Goal: Task Accomplishment & Management: Complete application form

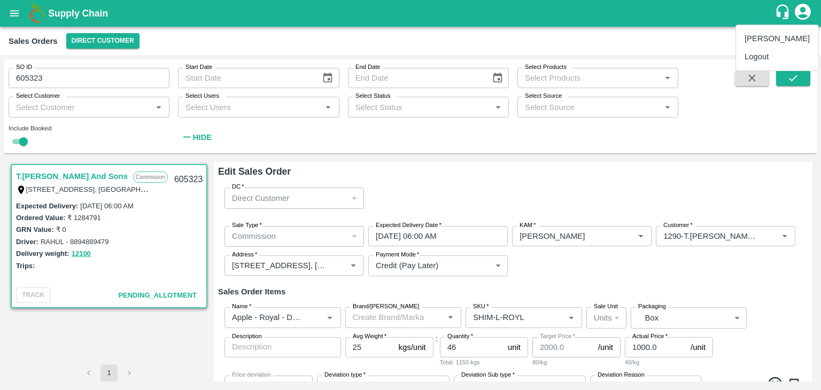
scroll to position [708, 0]
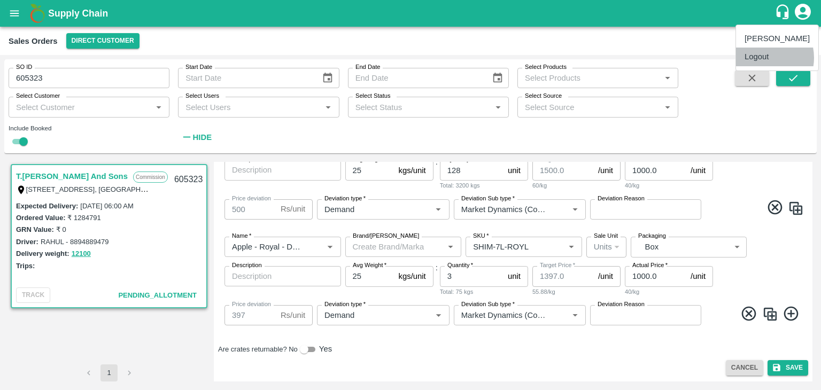
click at [761, 58] on li "Logout" at bounding box center [777, 57] width 82 height 18
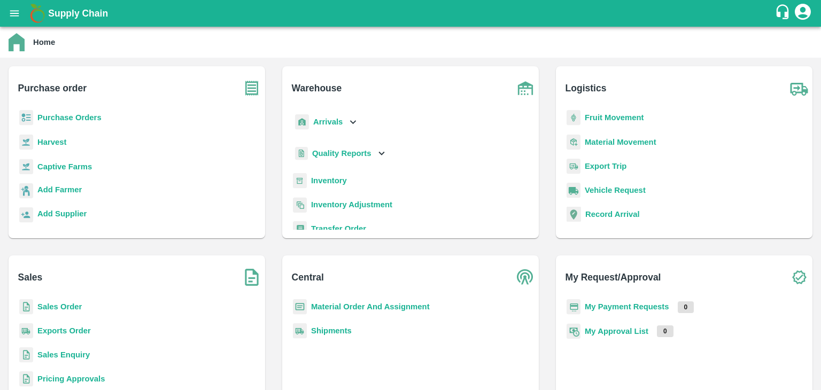
click at [59, 307] on b "Sales Order" at bounding box center [59, 307] width 44 height 9
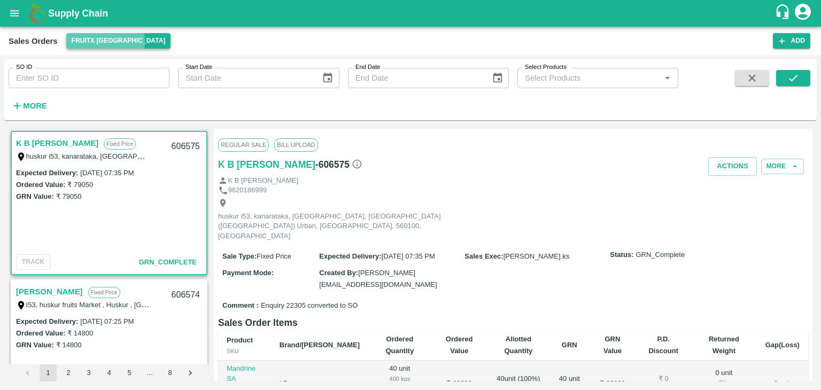
click at [91, 42] on button "FruitX [GEOGRAPHIC_DATA]" at bounding box center [118, 41] width 105 height 16
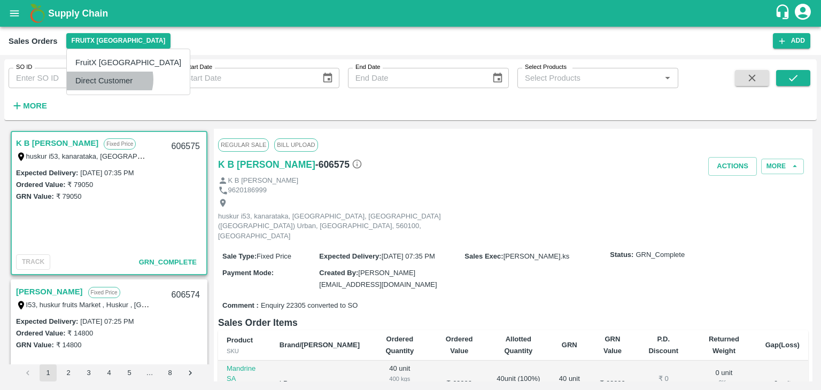
click at [109, 79] on li "Direct Customer" at bounding box center [128, 81] width 123 height 18
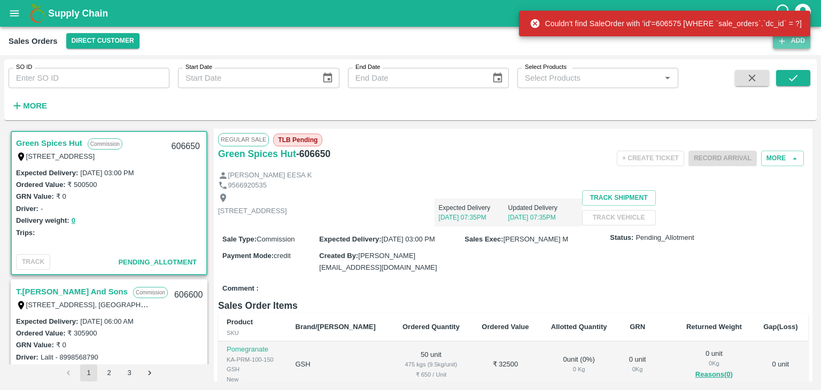
click at [791, 43] on button "Add" at bounding box center [791, 41] width 37 height 16
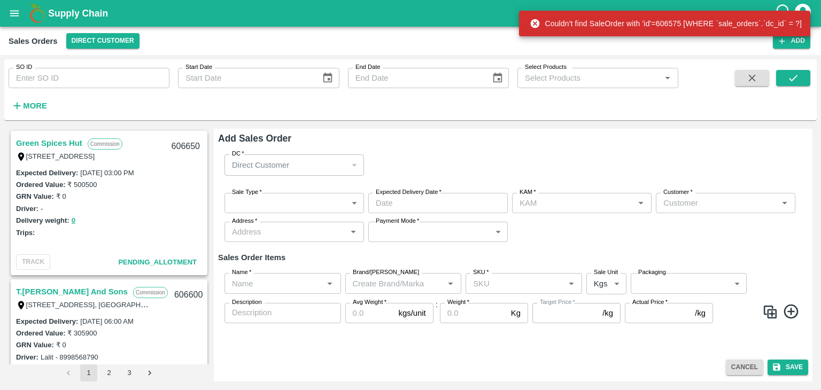
type input "[PERSON_NAME]"
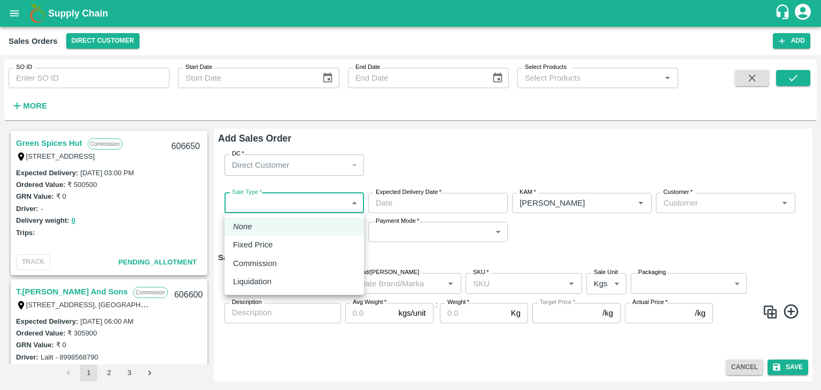
click at [258, 205] on body "Supply Chain Sales Orders Direct Customer Add SO ID SO ID Start Date Start Date…" at bounding box center [410, 195] width 821 height 390
click at [266, 263] on p "Commission" at bounding box center [255, 264] width 44 height 12
type input "2"
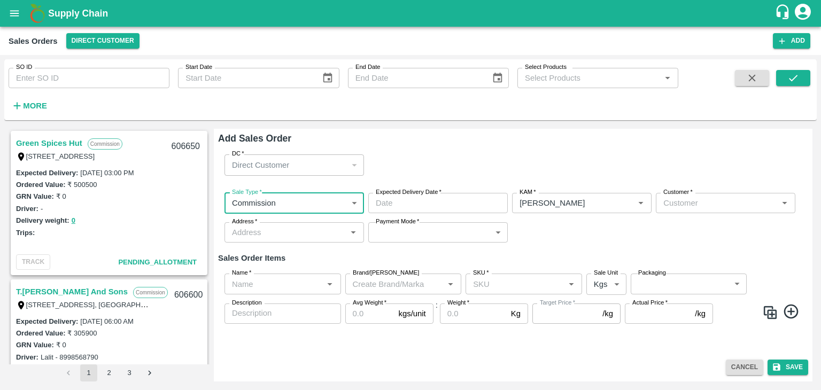
type input "DD/MM/YYYY hh:mm aa"
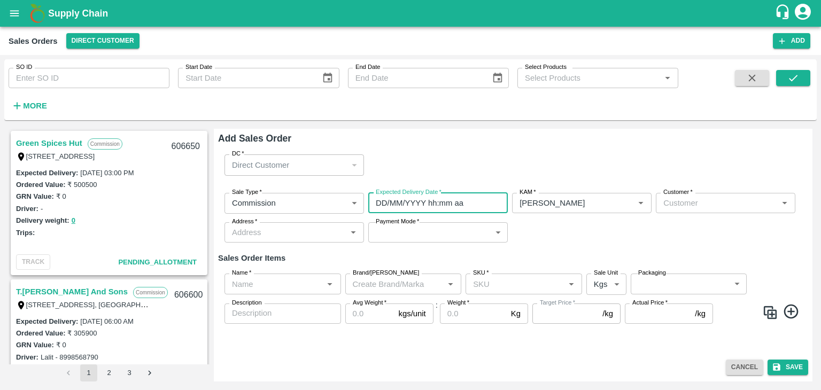
click at [412, 205] on input "DD/MM/YYYY hh:mm aa" at bounding box center [434, 203] width 132 height 20
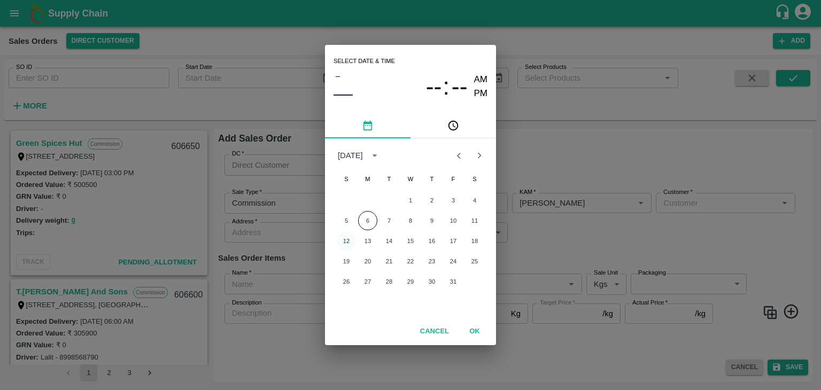
click at [346, 243] on button "12" at bounding box center [346, 240] width 19 height 19
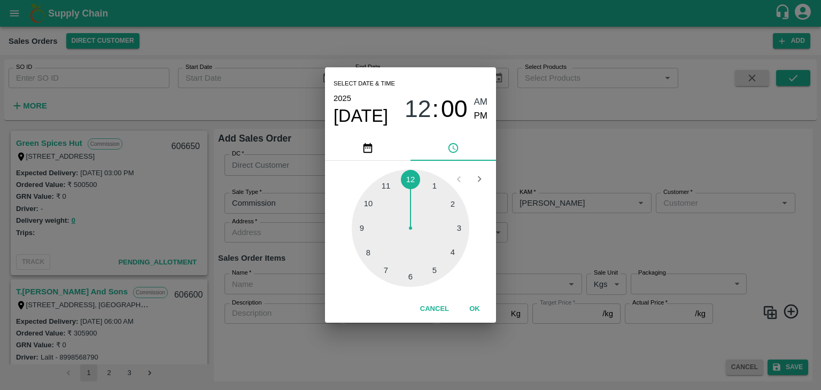
click at [408, 281] on div at bounding box center [411, 228] width 118 height 118
type input "[DATE] 06:00 AM"
click at [473, 306] on button "OK" at bounding box center [475, 309] width 34 height 19
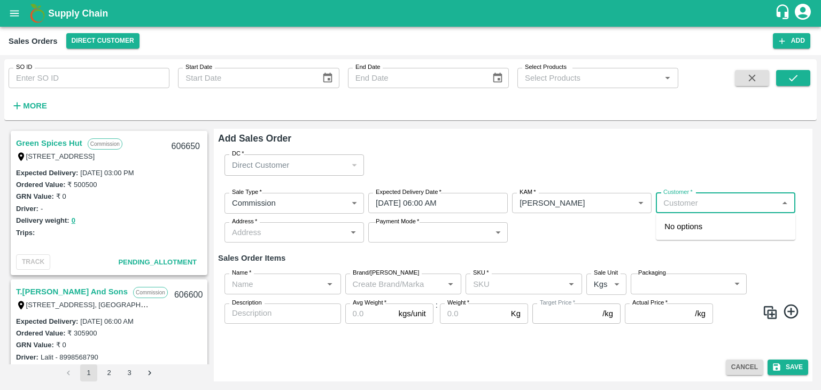
click at [689, 200] on input "Customer   *" at bounding box center [716, 203] width 115 height 14
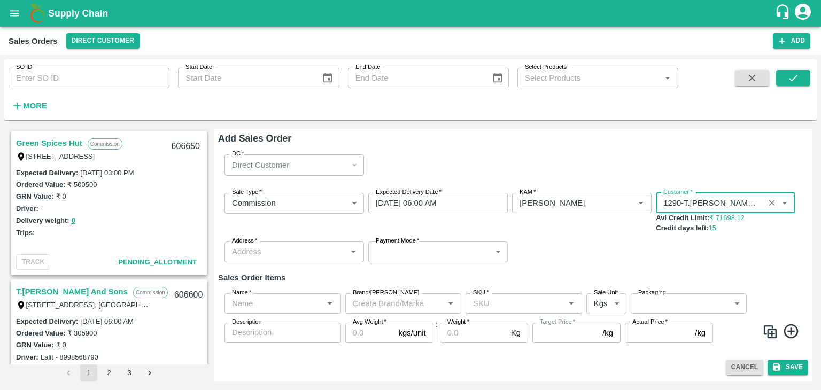
type input "1290-T.[PERSON_NAME] And Sons"
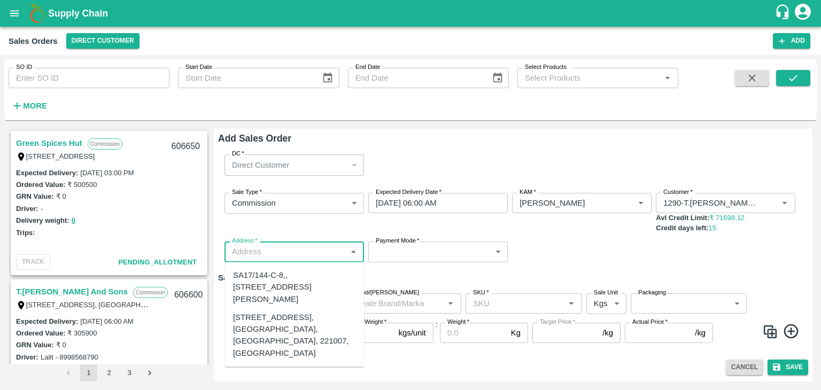
click at [264, 248] on input "Address   *" at bounding box center [285, 252] width 115 height 14
click at [276, 336] on div "[STREET_ADDRESS], [GEOGRAPHIC_DATA], [GEOGRAPHIC_DATA], 221007, [GEOGRAPHIC_DAT…" at bounding box center [294, 336] width 122 height 48
type input "[STREET_ADDRESS], [GEOGRAPHIC_DATA], [GEOGRAPHIC_DATA], 221007, [GEOGRAPHIC_DAT…"
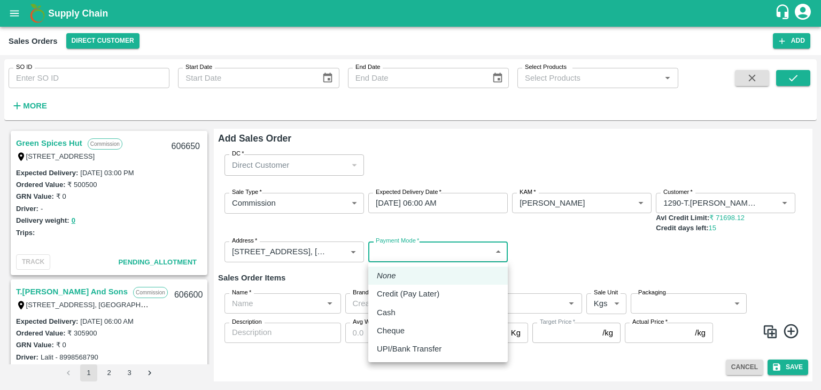
click at [419, 253] on body "Supply Chain Sales Orders Direct Customer Add SO ID SO ID Start Date Start Date…" at bounding box center [410, 195] width 821 height 390
click at [409, 296] on p "Credit (Pay Later)" at bounding box center [408, 294] width 63 height 12
type input "credit"
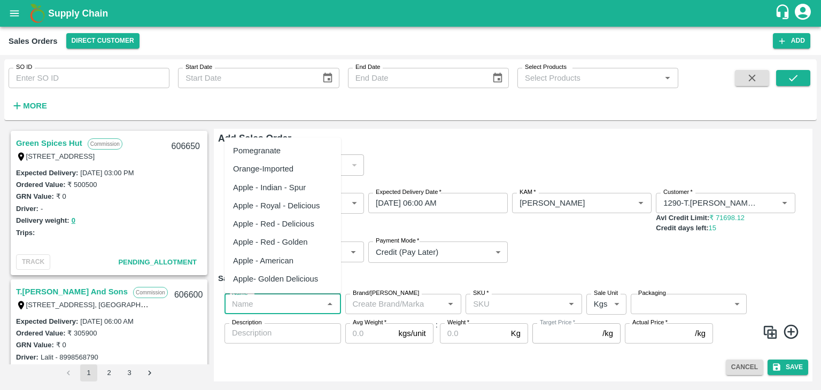
click at [294, 308] on input "Name   *" at bounding box center [274, 304] width 92 height 14
click at [306, 204] on div "Apple - Royal - Delicious" at bounding box center [276, 206] width 87 height 12
type input "Apple - Royal - Delicious"
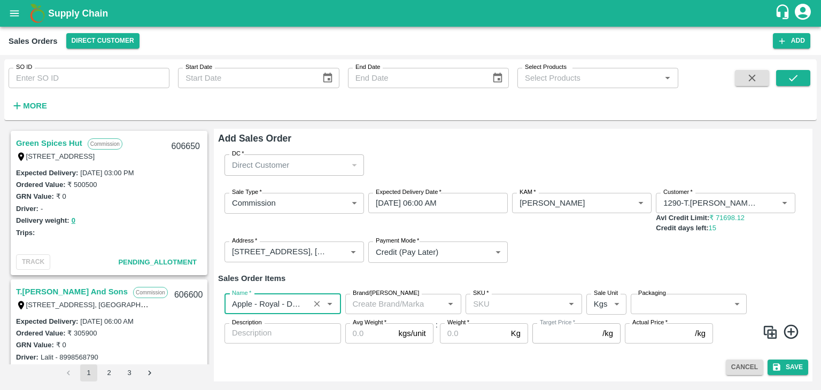
click at [392, 307] on input "Brand/[PERSON_NAME]" at bounding box center [394, 304] width 92 height 14
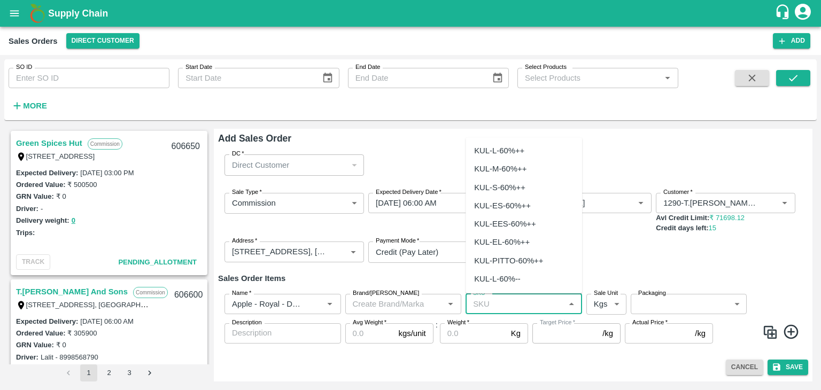
click at [511, 305] on input "SKU   *" at bounding box center [515, 304] width 92 height 14
click at [517, 303] on input "SKU   *" at bounding box center [515, 304] width 92 height 14
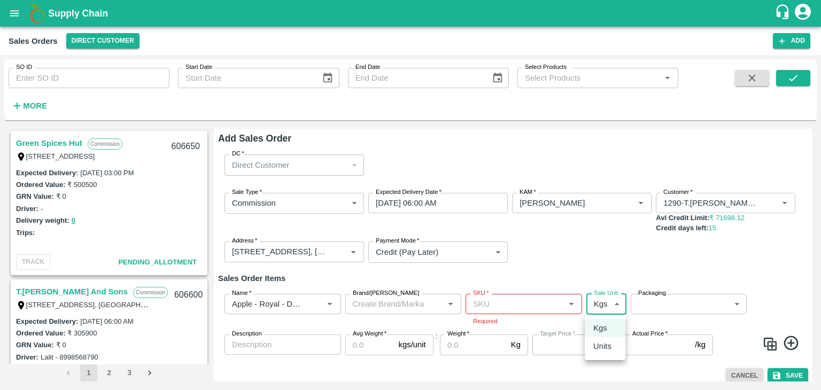
click at [614, 306] on body "Supply Chain Sales Orders Direct Customer Add SO ID SO ID Start Date Start Date…" at bounding box center [410, 195] width 821 height 390
click at [605, 350] on p "Units" at bounding box center [602, 346] width 18 height 12
type input "2"
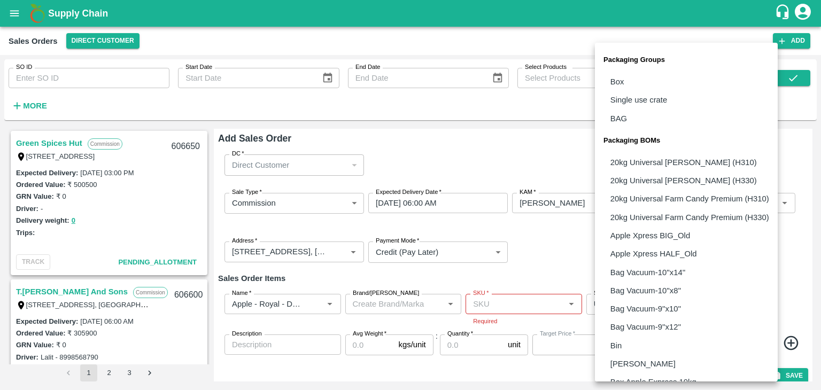
click at [733, 303] on body "Supply Chain Sales Orders Direct Customer Add SO ID SO ID Start Date Start Date…" at bounding box center [410, 195] width 821 height 390
click at [622, 80] on p "Box" at bounding box center [617, 82] width 14 height 12
type input "GRP/1"
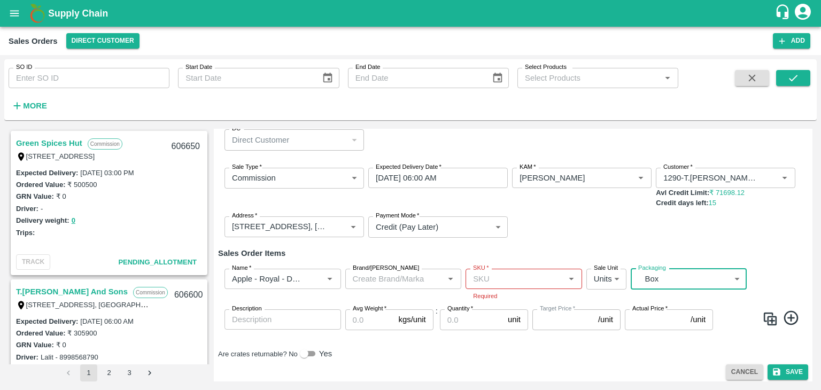
scroll to position [27, 0]
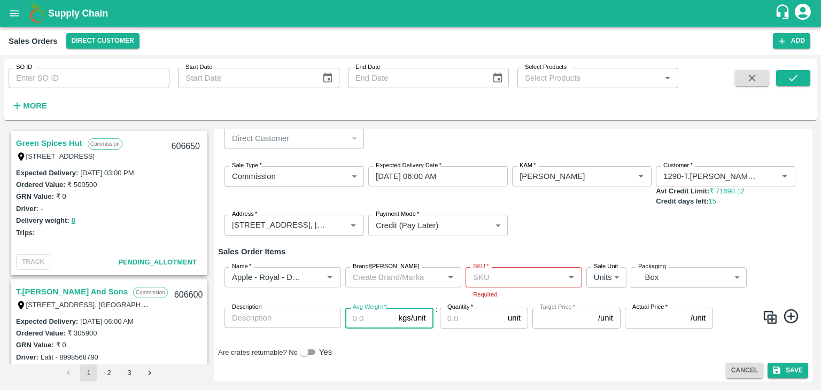
click at [361, 320] on input "Avg Weight   *" at bounding box center [369, 318] width 49 height 20
type input "16"
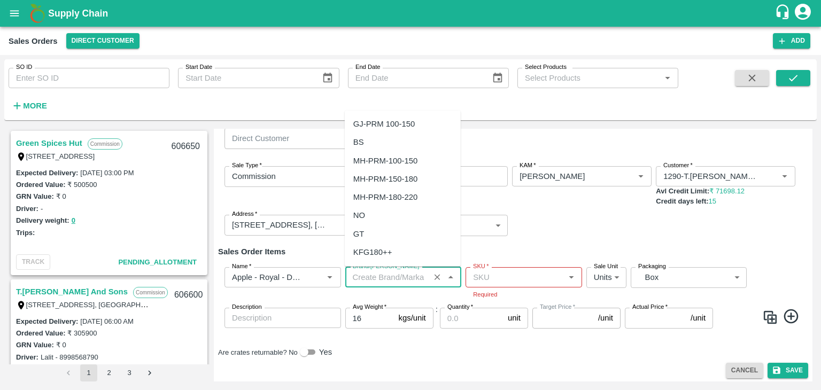
click at [384, 278] on input "Brand/[PERSON_NAME]" at bounding box center [387, 277] width 79 height 14
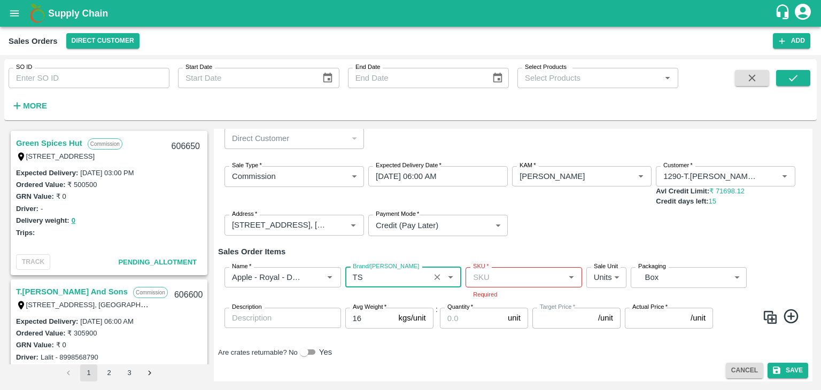
type input "TS"
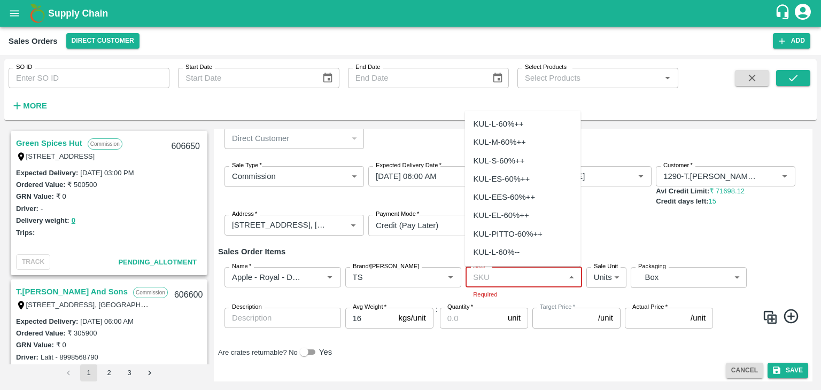
click at [502, 276] on input "SKU   *" at bounding box center [515, 277] width 92 height 14
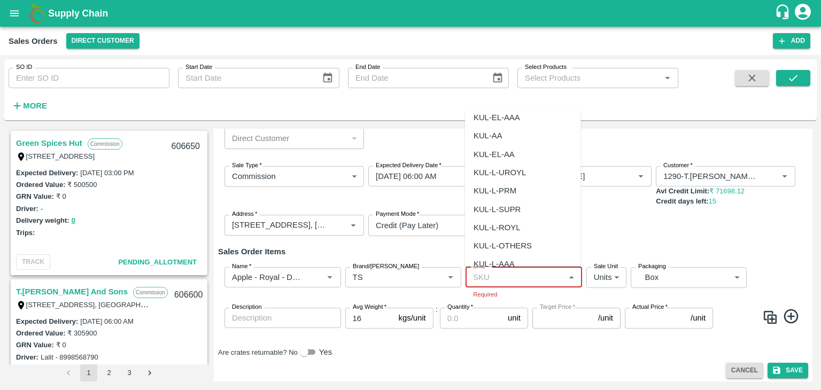
scroll to position [0, 0]
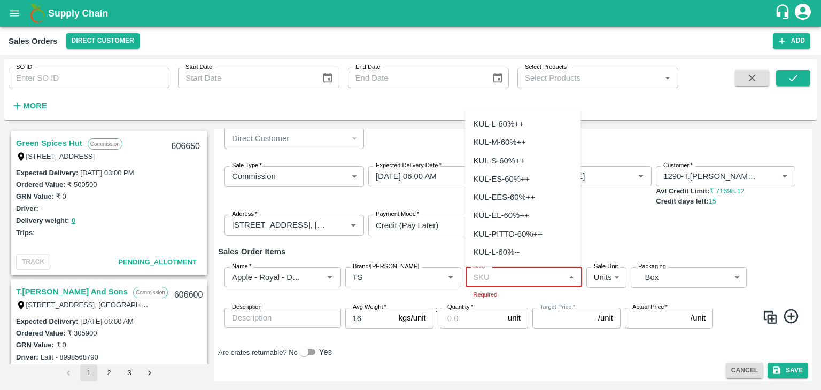
click at [505, 122] on div "KUL-L-60%++" at bounding box center [499, 124] width 50 height 12
type input "KUL-L-60%++"
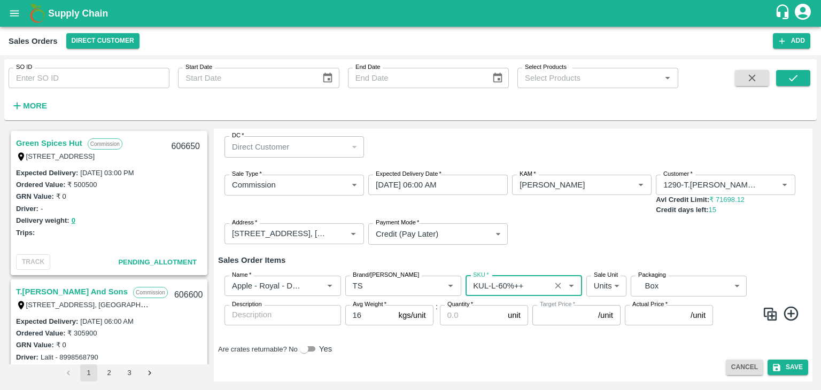
scroll to position [19, 0]
click at [789, 314] on icon at bounding box center [791, 314] width 18 height 18
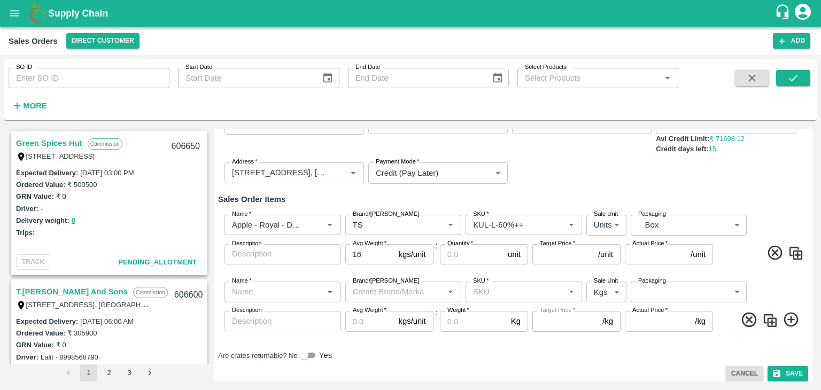
scroll to position [86, 0]
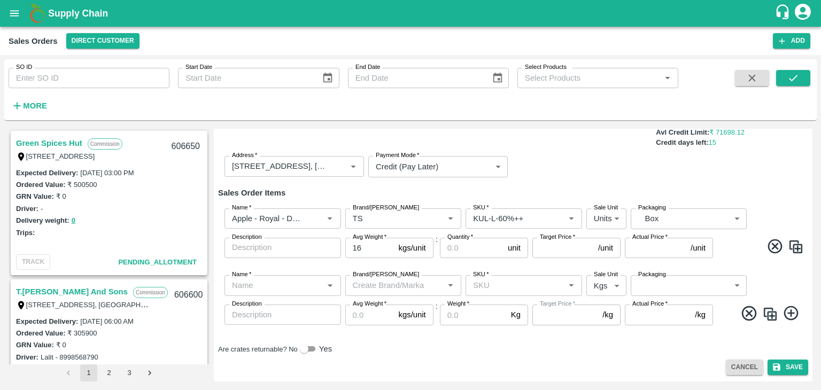
click at [797, 246] on img at bounding box center [796, 247] width 16 height 16
type input "Apple - Royal - Delicious"
type input "TS"
type input "KUL-L-60%++"
type input "2"
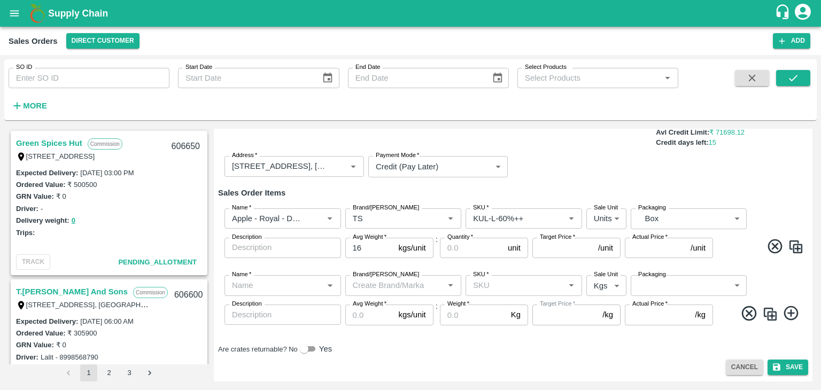
type input "GRP/1"
type input "16"
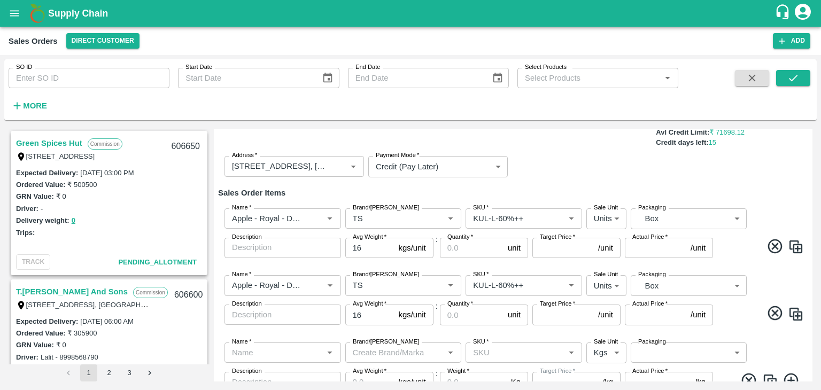
click at [797, 246] on img at bounding box center [796, 247] width 16 height 16
type input "Apple - Royal - Delicious"
type input "TS"
type input "KUL-L-60%++"
type input "2"
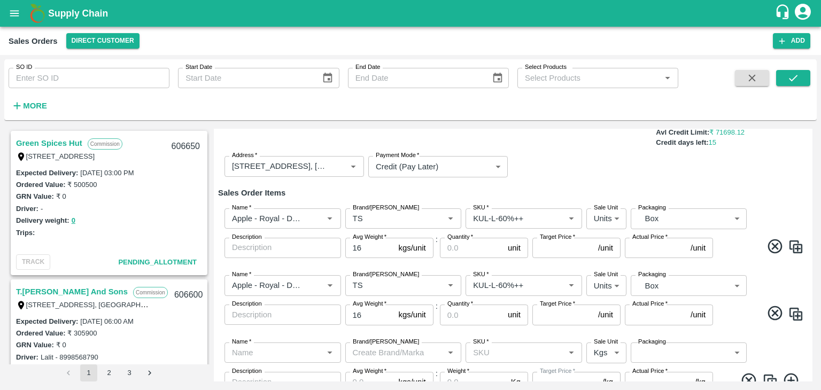
type input "GRP/1"
type input "16"
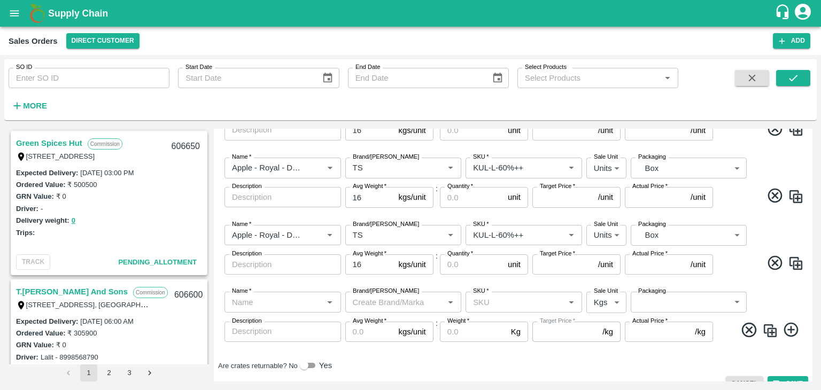
scroll to position [220, 0]
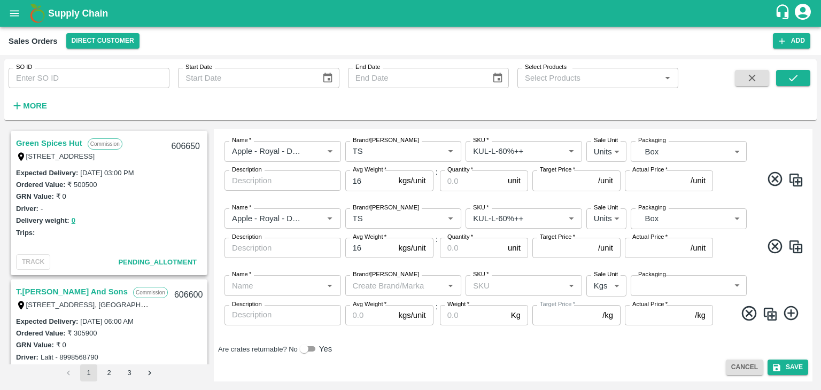
click at [468, 365] on div "Cancel Save" at bounding box center [513, 368] width 590 height 16
click at [563, 347] on div "Are crates returnable? No Yes" at bounding box center [513, 349] width 590 height 13
click at [813, 257] on div "Green Spices Hut Commission [STREET_ADDRESS] 606650 Expected Delivery : [DATE] …" at bounding box center [410, 255] width 812 height 261
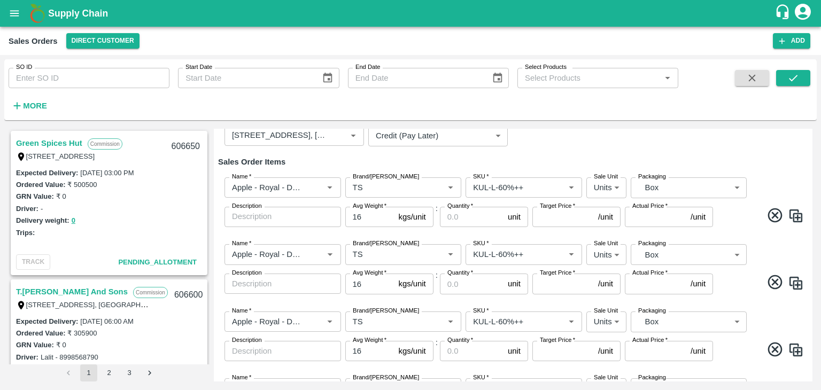
scroll to position [118, 0]
click at [468, 214] on input "Quantity   *" at bounding box center [472, 216] width 64 height 20
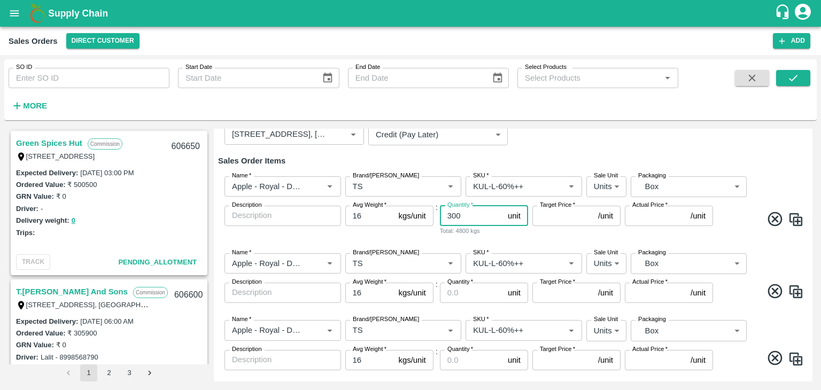
type input "300"
click at [557, 216] on input "Target Price   *" at bounding box center [562, 216] width 61 height 20
type input "700"
click at [645, 212] on input "Actual Price   *" at bounding box center [655, 216] width 61 height 20
click at [570, 264] on icon "Open" at bounding box center [571, 263] width 5 height 3
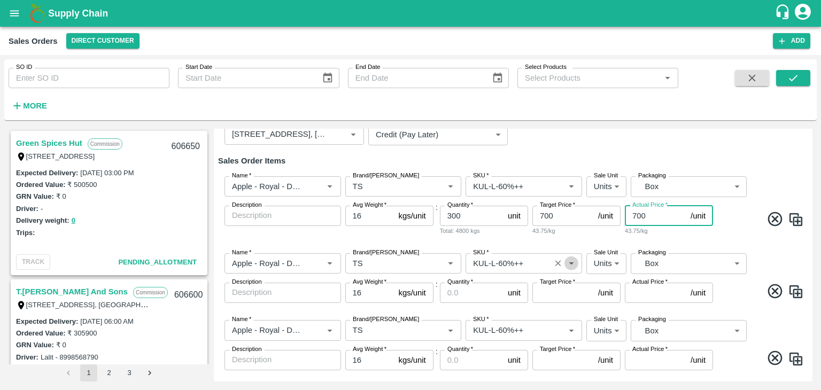
type input "700"
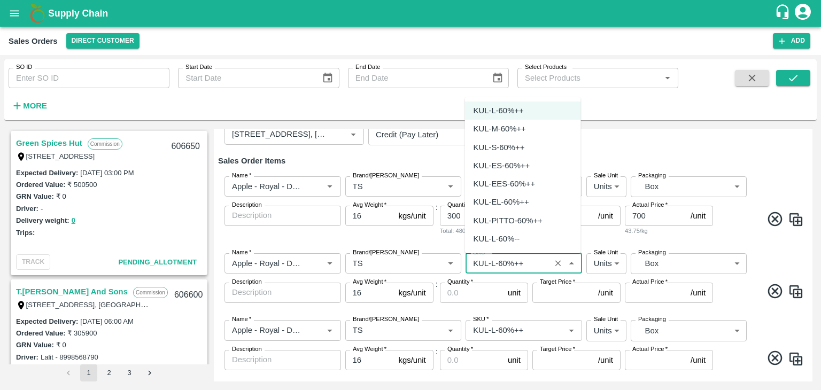
click at [515, 125] on div "KUL-M-60%++" at bounding box center [500, 129] width 52 height 12
type input "KUL-M-60%++"
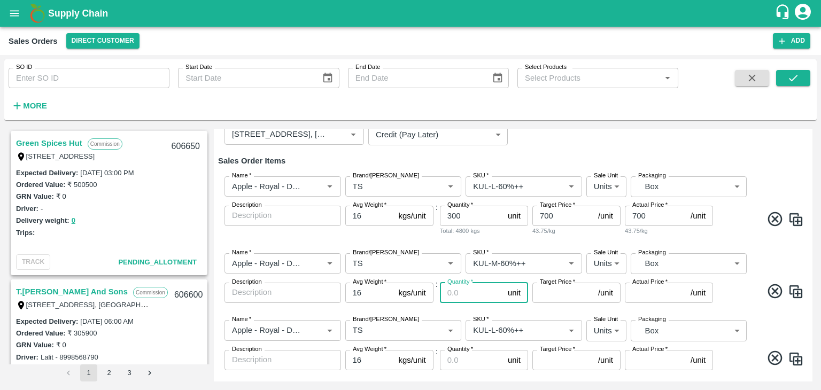
click at [471, 295] on input "Quantity   *" at bounding box center [472, 293] width 64 height 20
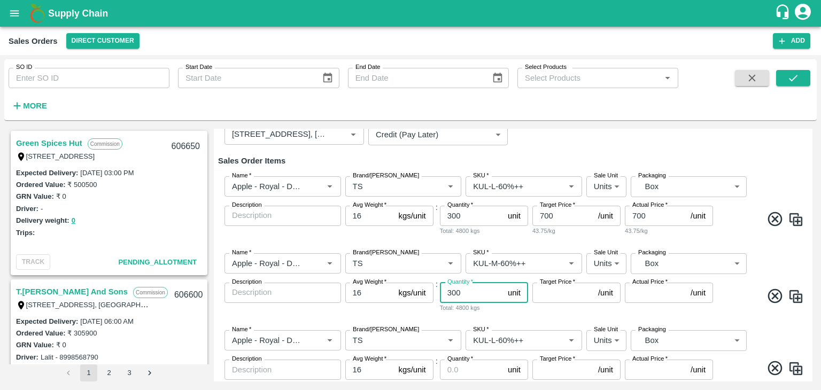
type input "300"
click at [558, 296] on input "Target Price   *" at bounding box center [562, 293] width 61 height 20
type input "600"
click at [648, 296] on input "Actual Price   *" at bounding box center [655, 293] width 61 height 20
type input "600"
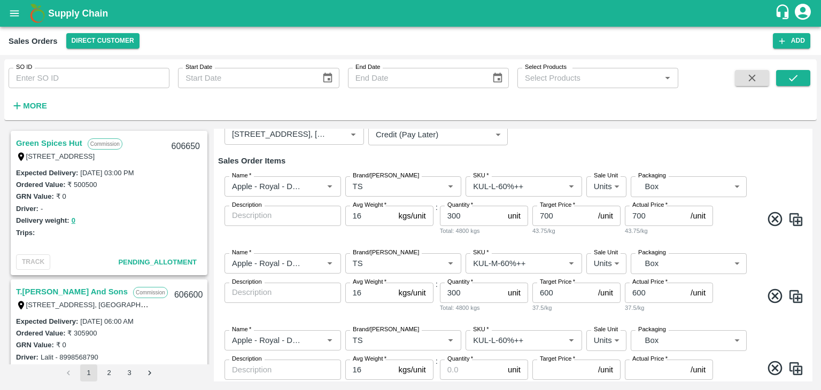
drag, startPoint x: 810, startPoint y: 262, endPoint x: 810, endPoint y: 274, distance: 12.3
click at [810, 274] on div "Add Sales Order DC   * Direct Customer 6 DC Sale Type   * Commission 2 Sale Typ…" at bounding box center [513, 255] width 599 height 253
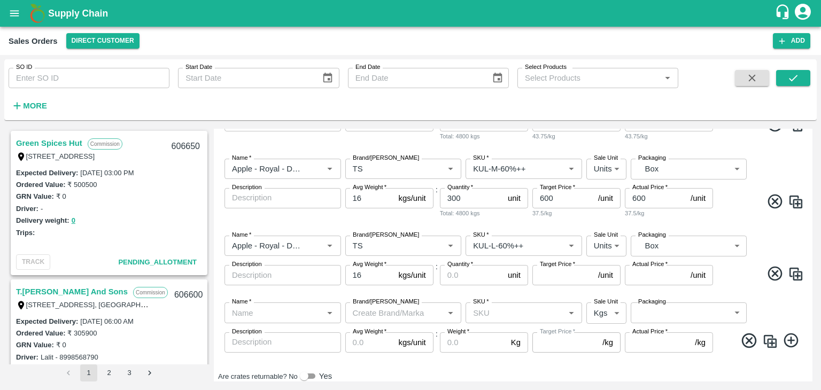
scroll to position [213, 0]
click at [567, 242] on icon "Open" at bounding box center [571, 245] width 12 height 12
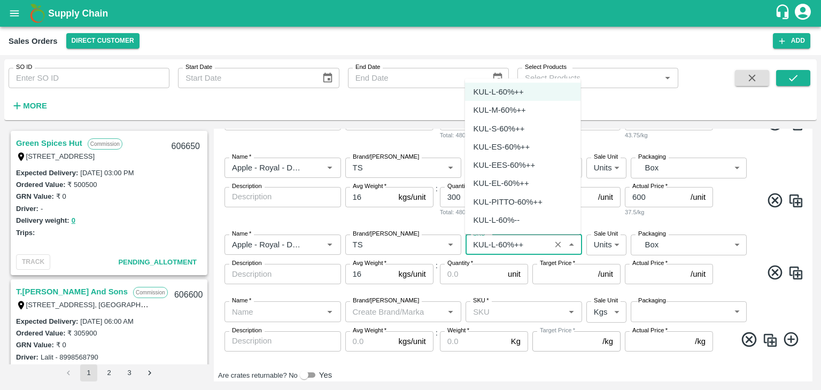
click at [528, 126] on div "KUL-S-60%++" at bounding box center [523, 128] width 116 height 18
type input "KUL-S-60%++"
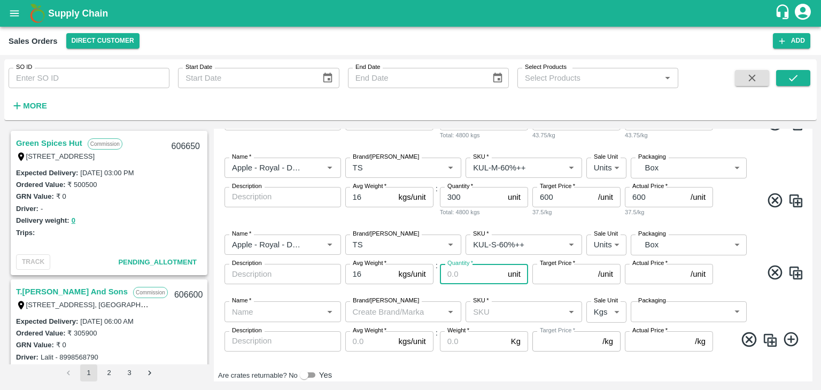
click at [477, 270] on input "Quantity   *" at bounding box center [472, 274] width 64 height 20
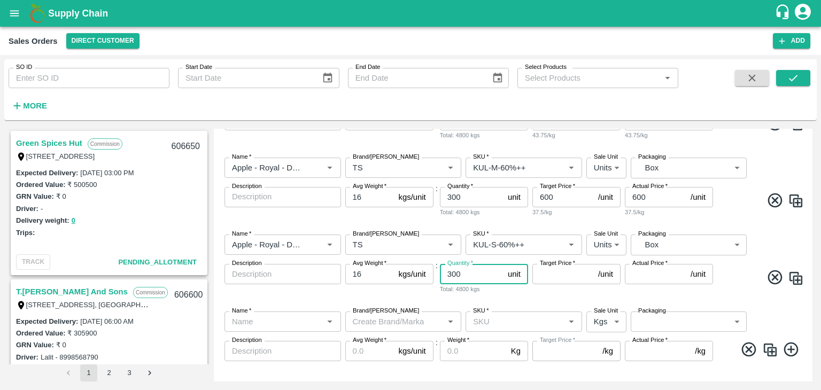
type input "300"
click at [554, 276] on input "Target Price   *" at bounding box center [562, 274] width 61 height 20
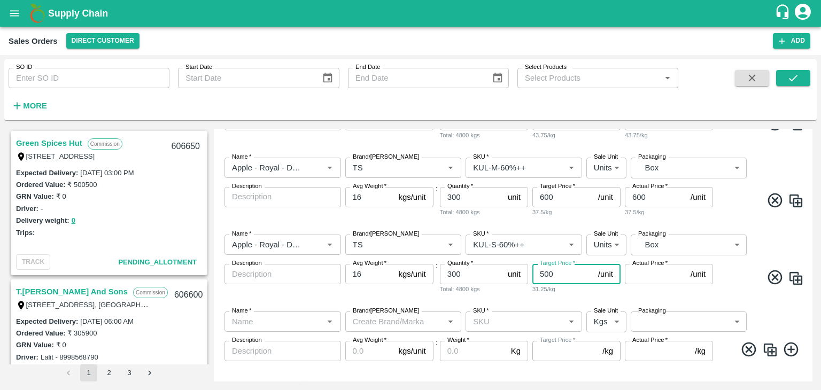
type input "500"
click at [640, 273] on input "Actual Price   *" at bounding box center [655, 274] width 61 height 20
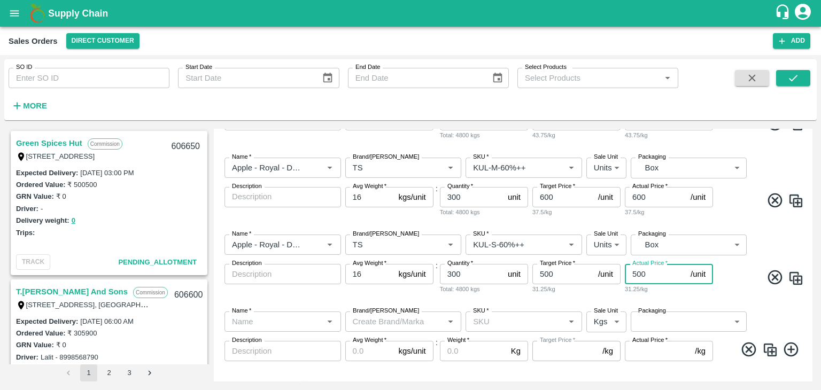
type input "500"
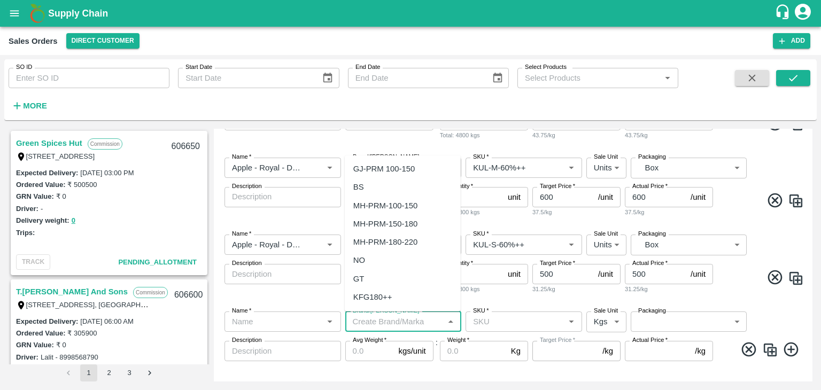
click at [412, 326] on input "Brand/[PERSON_NAME]" at bounding box center [394, 322] width 92 height 14
click at [331, 323] on icon "Open" at bounding box center [330, 322] width 12 height 12
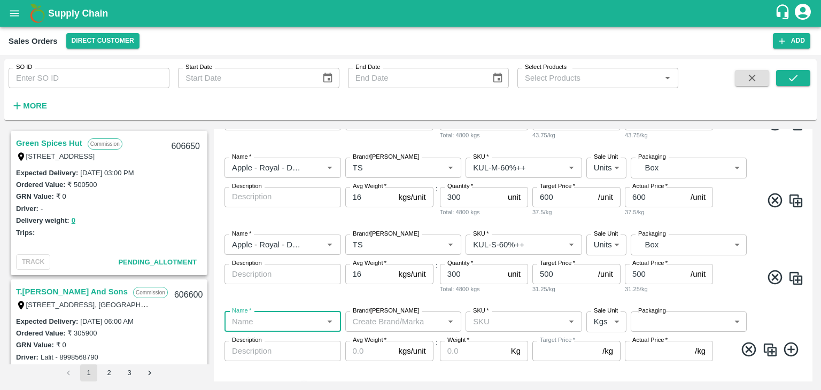
click at [264, 315] on input "Name   *" at bounding box center [274, 322] width 92 height 14
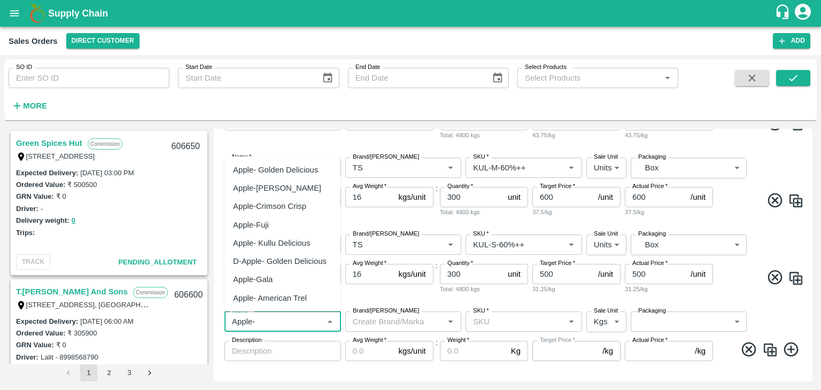
click at [300, 245] on div "Apple- Kullu Delicious" at bounding box center [271, 243] width 77 height 12
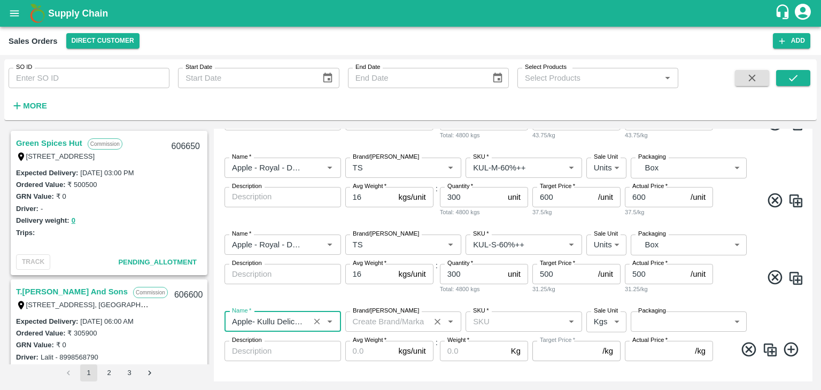
type input "Apple- Kullu Delicious"
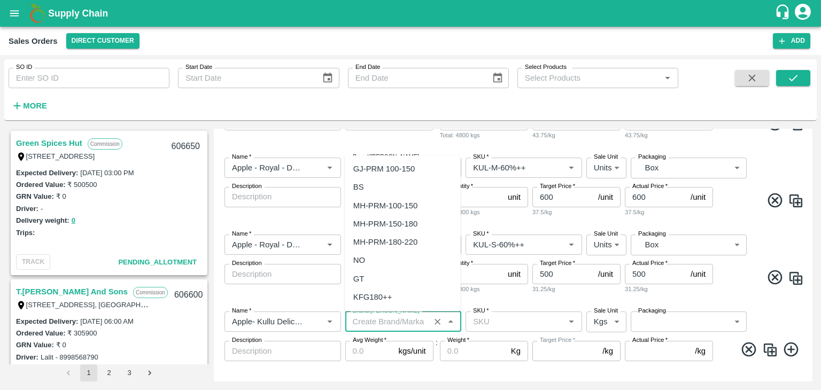
click at [404, 321] on input "Brand/[PERSON_NAME]" at bounding box center [387, 322] width 79 height 14
type input "TS"
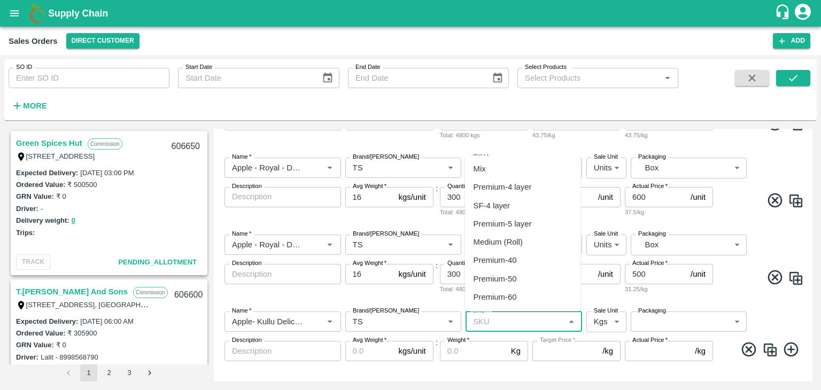
click at [499, 316] on input "SKU   *" at bounding box center [515, 322] width 92 height 14
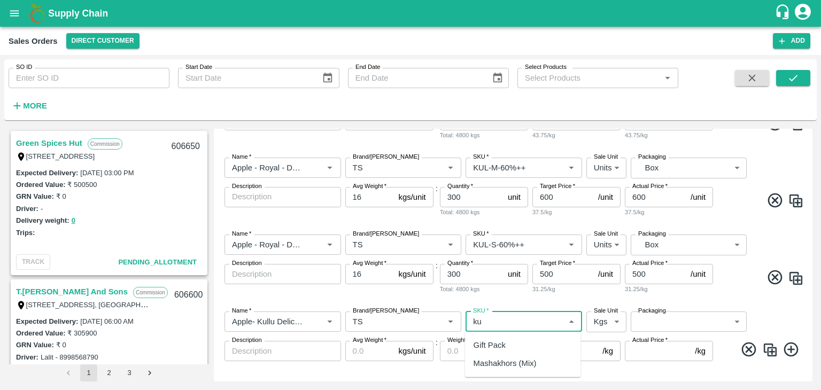
type input "k"
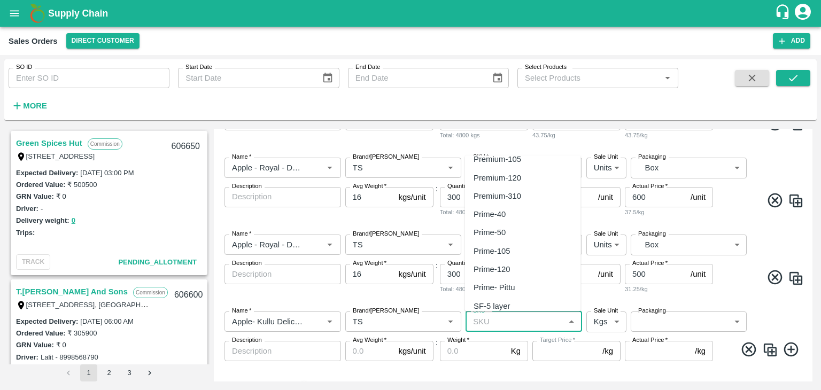
scroll to position [0, 0]
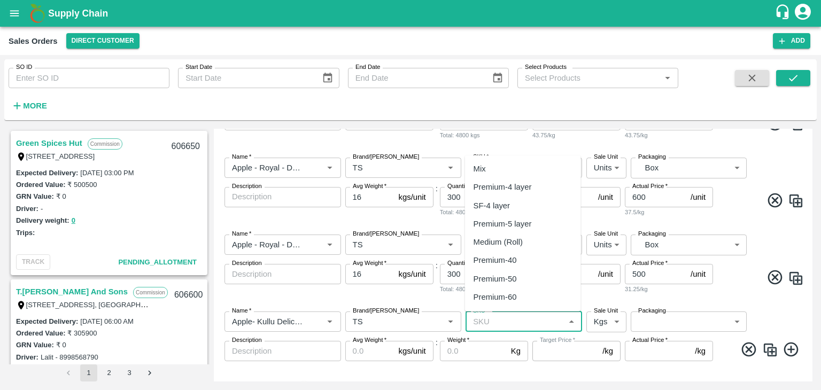
click at [522, 238] on div "Medium (Roll)" at bounding box center [498, 242] width 49 height 12
type input "Medium (Roll)"
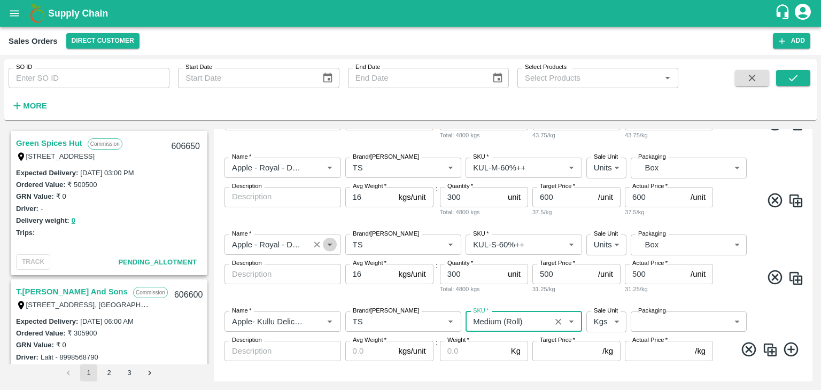
click at [325, 242] on icon "Open" at bounding box center [330, 245] width 12 height 12
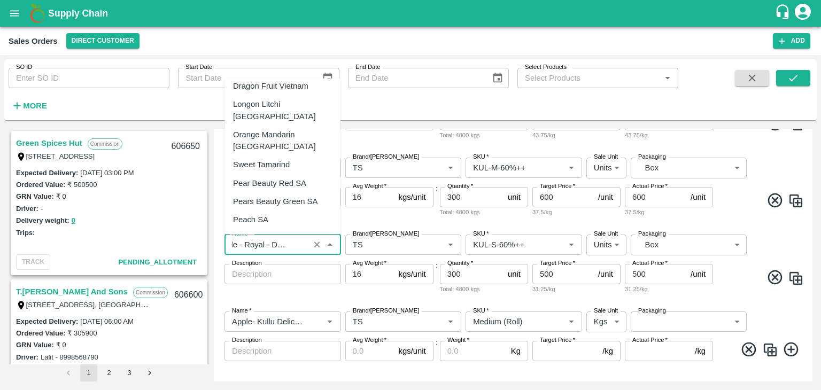
scroll to position [924, 0]
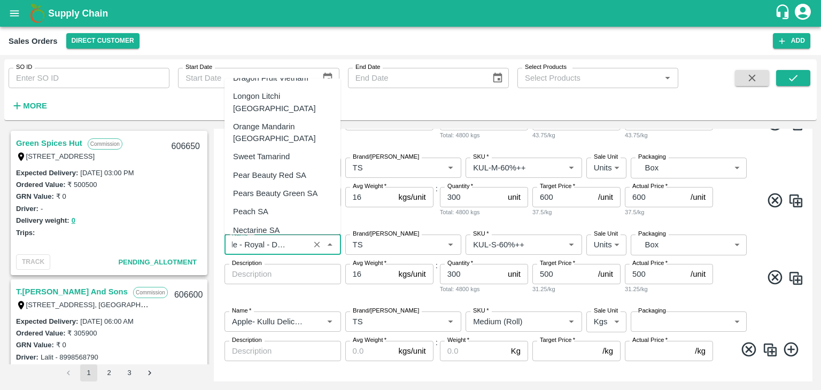
drag, startPoint x: 340, startPoint y: 130, endPoint x: 340, endPoint y: 138, distance: 8.0
click at [340, 138] on body "Supply Chain Sales Orders Direct Customer Add SO ID SO ID Start Date Start Date…" at bounding box center [410, 195] width 821 height 390
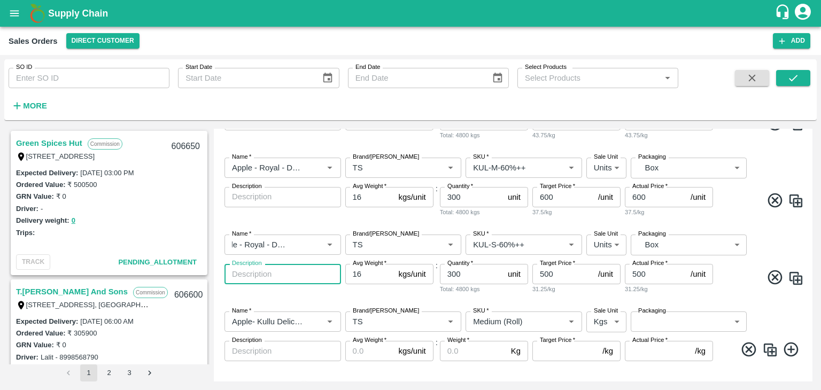
scroll to position [0, 0]
click at [307, 275] on textarea "Description" at bounding box center [283, 274] width 102 height 11
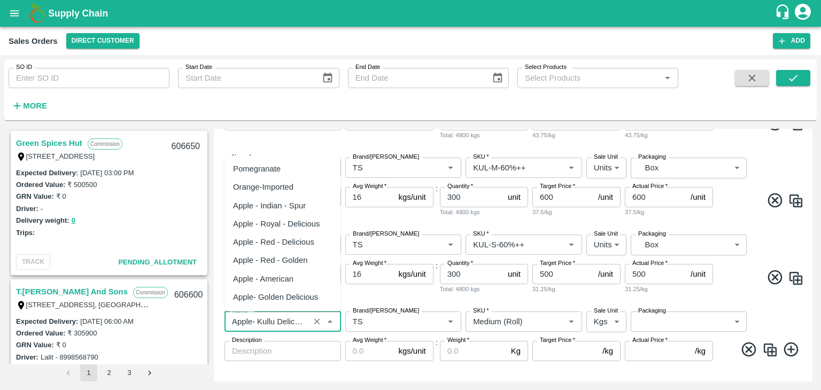
scroll to position [1051, 0]
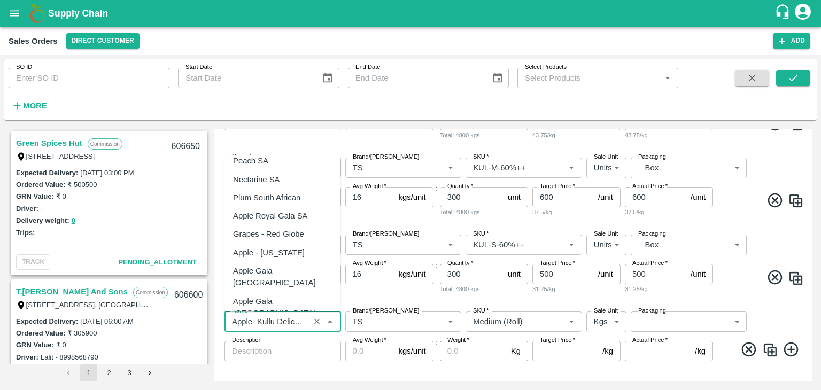
drag, startPoint x: 229, startPoint y: 320, endPoint x: 308, endPoint y: 325, distance: 79.8
drag, startPoint x: 308, startPoint y: 325, endPoint x: 276, endPoint y: 332, distance: 32.8
click at [276, 332] on div "Name   * Name   *" at bounding box center [282, 322] width 117 height 20
click at [389, 252] on div "Brand/[PERSON_NAME]" at bounding box center [403, 245] width 117 height 20
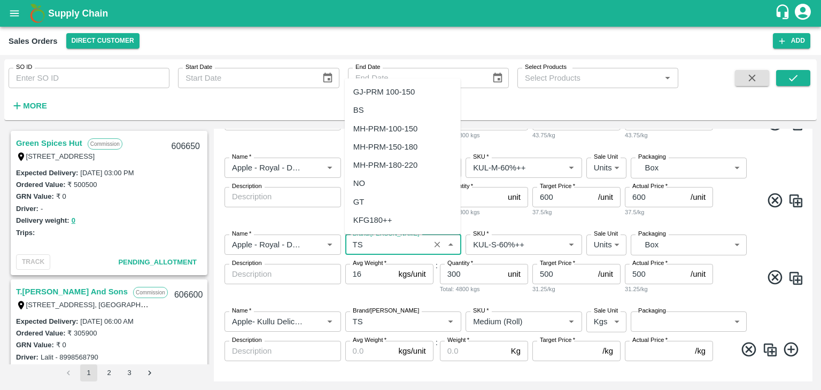
scroll to position [9603, 0]
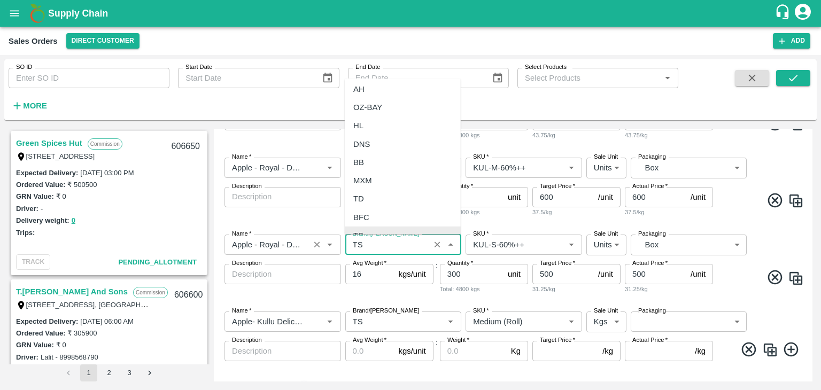
click at [296, 247] on input "Name   *" at bounding box center [267, 245] width 79 height 14
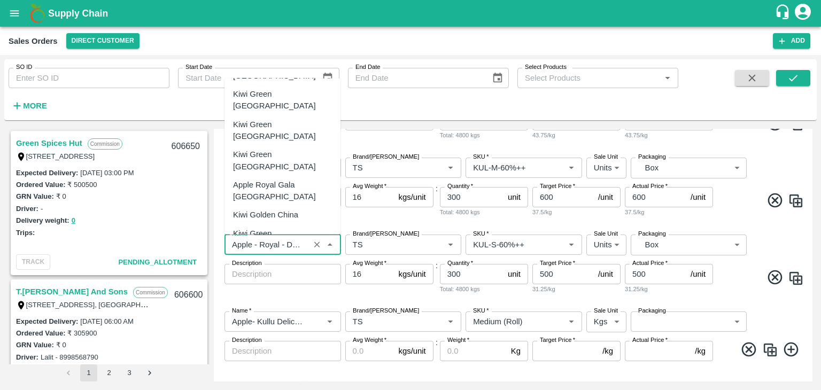
scroll to position [590, 0]
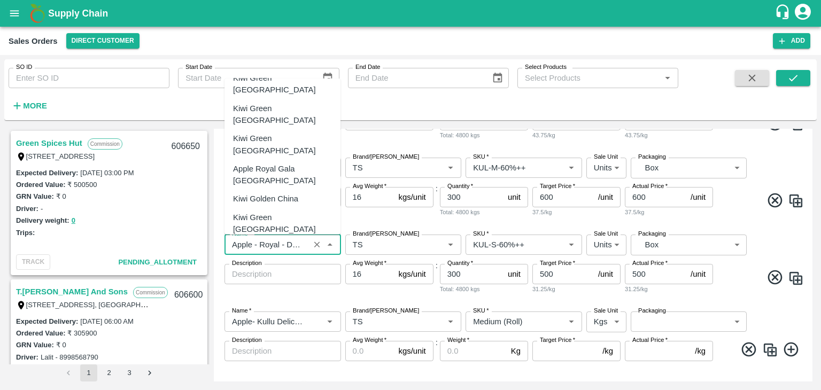
click at [308, 244] on div "Name   *" at bounding box center [282, 245] width 117 height 20
drag, startPoint x: 308, startPoint y: 244, endPoint x: 291, endPoint y: 246, distance: 16.6
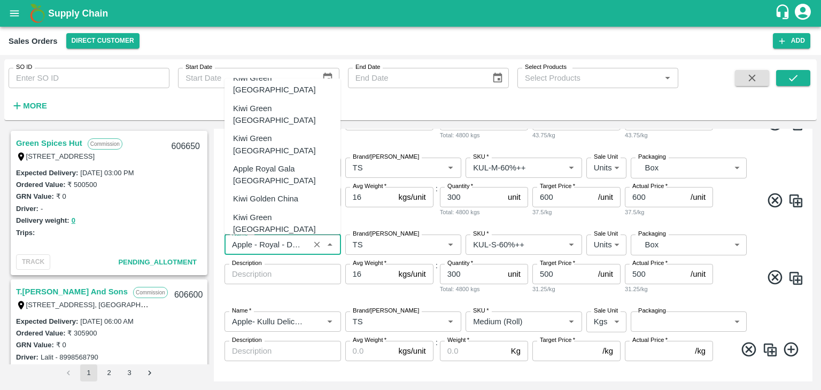
click at [291, 246] on div "Name   *" at bounding box center [282, 245] width 117 height 20
click at [291, 246] on input "Name   *" at bounding box center [267, 245] width 79 height 14
click at [307, 246] on div "Name   *" at bounding box center [282, 245] width 117 height 20
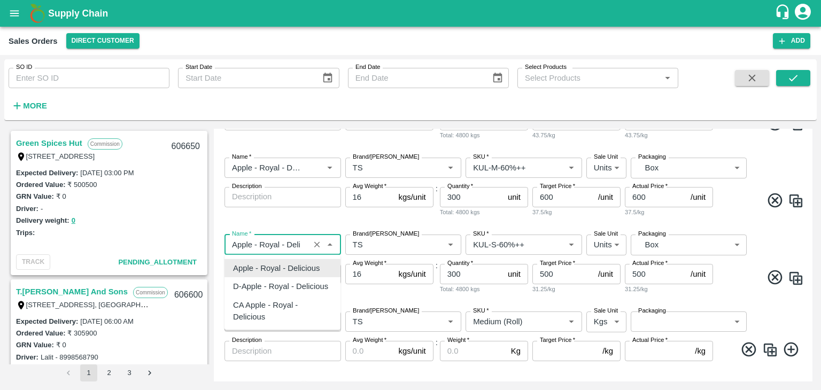
scroll to position [0, 0]
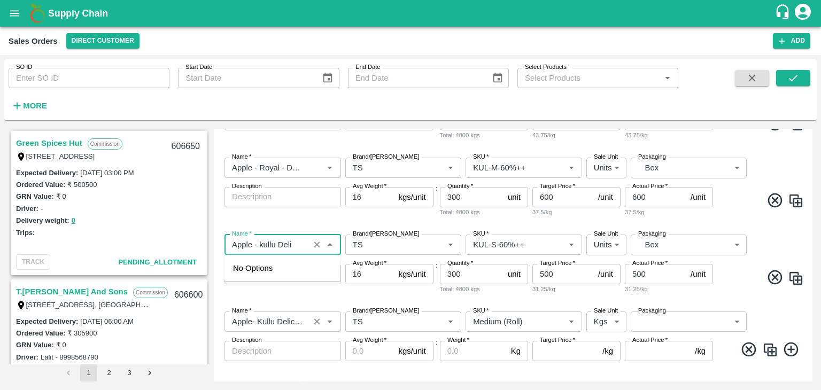
click at [230, 323] on input "Name   *" at bounding box center [267, 322] width 79 height 14
type input "Apple - Royal - Delicious"
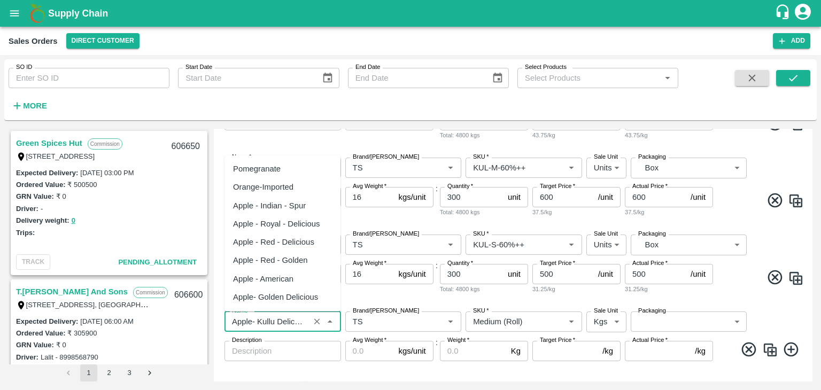
scroll to position [1051, 0]
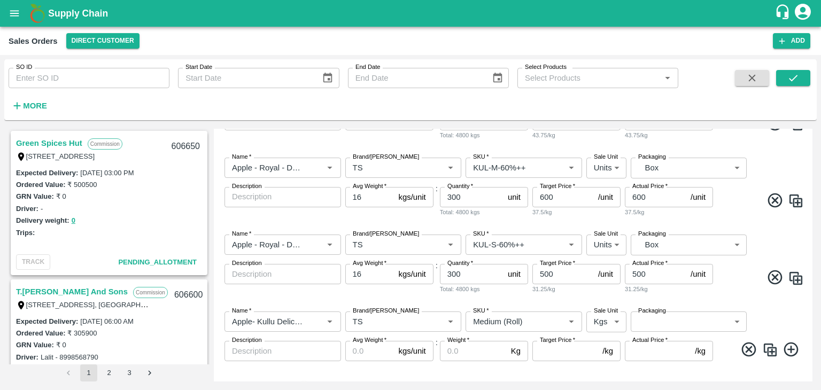
click at [379, 291] on div "Avg Weight   * 16 kgs/unit Avg Weight" at bounding box center [389, 279] width 88 height 30
click at [316, 245] on icon "Clear" at bounding box center [317, 245] width 6 height 6
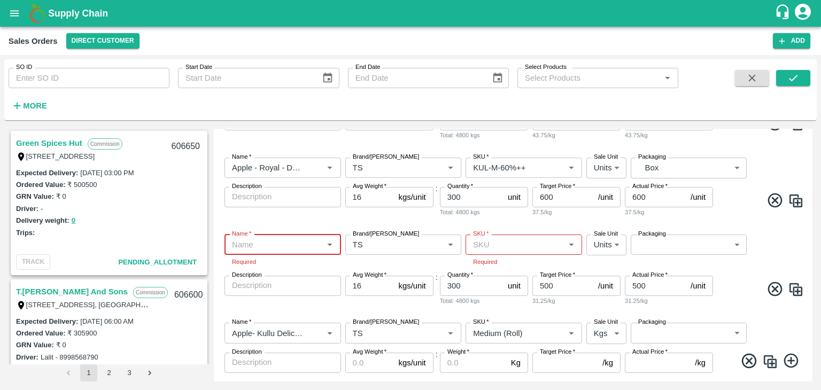
scroll to position [0, 0]
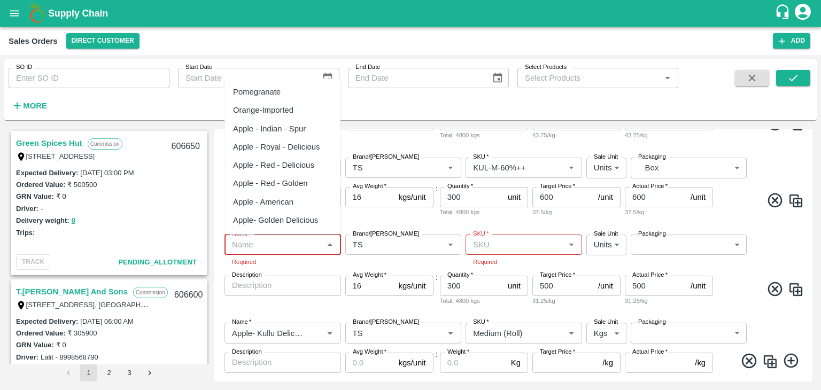
click at [242, 244] on input "Name   *" at bounding box center [274, 245] width 92 height 14
paste input "Apple- Kullu Delicious"
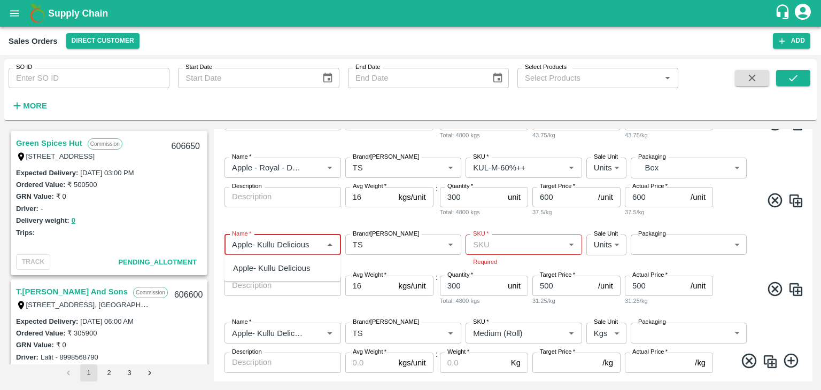
click at [269, 270] on div "Apple- Kullu Delicious" at bounding box center [271, 268] width 77 height 12
click at [316, 169] on icon "Clear" at bounding box center [317, 168] width 10 height 10
type input "Apple- Kullu Delicious"
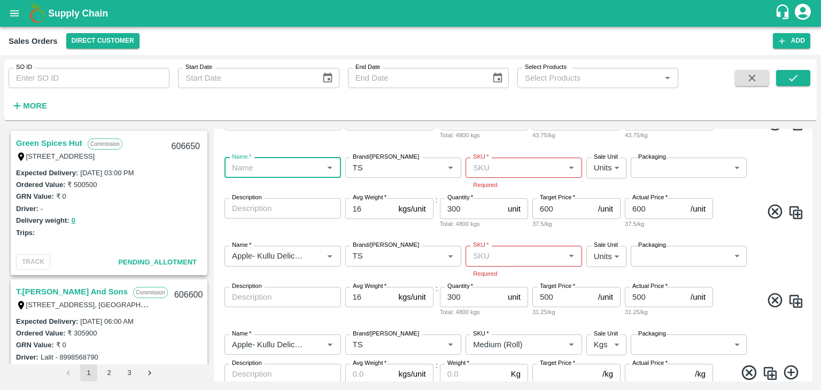
paste input "Apple- Kullu Delicious"
type input "Apple- Kullu Delicious"
click at [810, 133] on div "Add Sales Order DC   * Direct Customer 6 DC Sale Type   * Commission 2 Sale Typ…" at bounding box center [513, 255] width 599 height 253
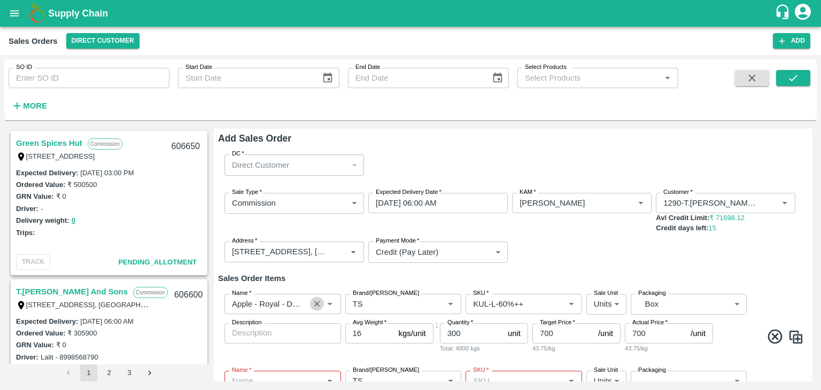
click at [316, 304] on icon "Clear" at bounding box center [317, 304] width 6 height 6
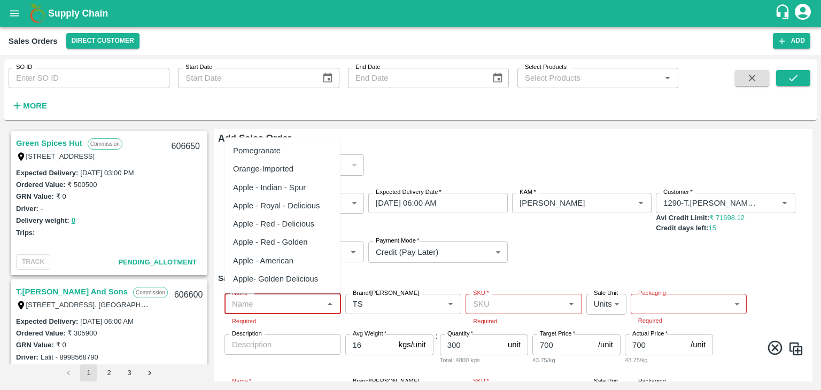
click at [230, 303] on input "Name   *" at bounding box center [274, 304] width 92 height 14
paste input "Apple- Kullu Delicious"
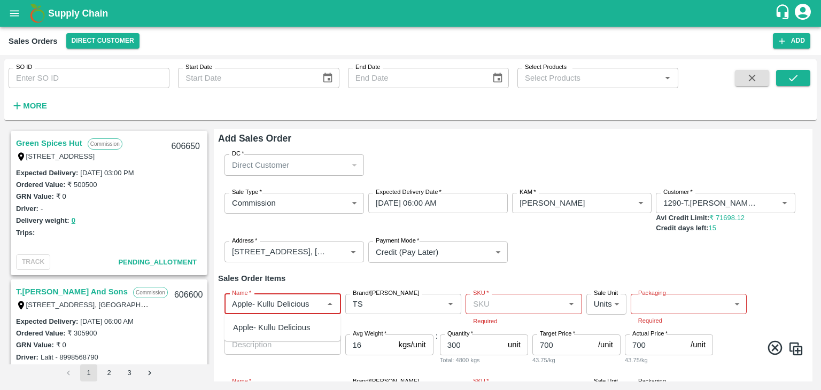
click at [258, 326] on div "Apple- Kullu Delicious" at bounding box center [271, 328] width 77 height 12
type input "Apple- Kullu Delicious"
click at [812, 183] on div "Green Spices Hut Commission [STREET_ADDRESS] 606650 Expected Delivery : [DATE] …" at bounding box center [410, 255] width 812 height 261
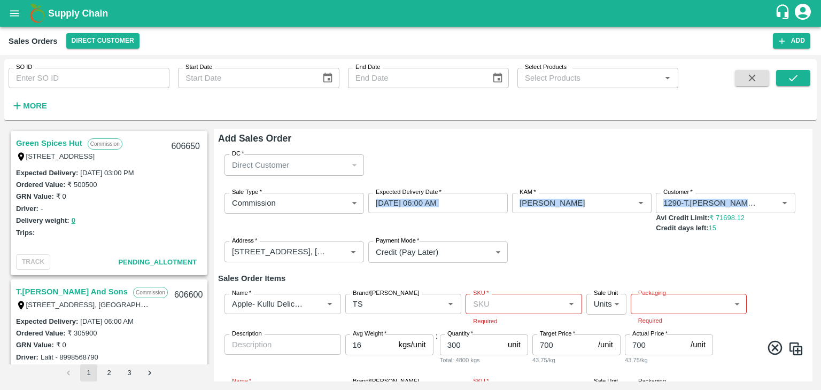
drag, startPoint x: 810, startPoint y: 180, endPoint x: 812, endPoint y: 187, distance: 7.3
click at [812, 187] on div "Add Sales Order DC   * Direct Customer 6 DC Sale Type   * Commission 2 Sale Typ…" at bounding box center [513, 255] width 599 height 253
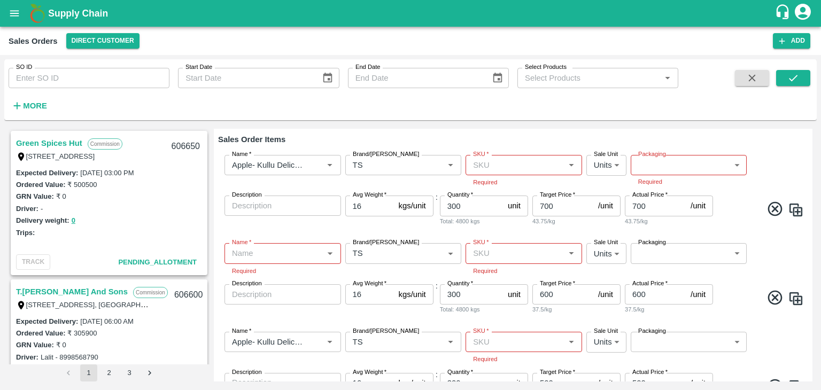
scroll to position [140, 0]
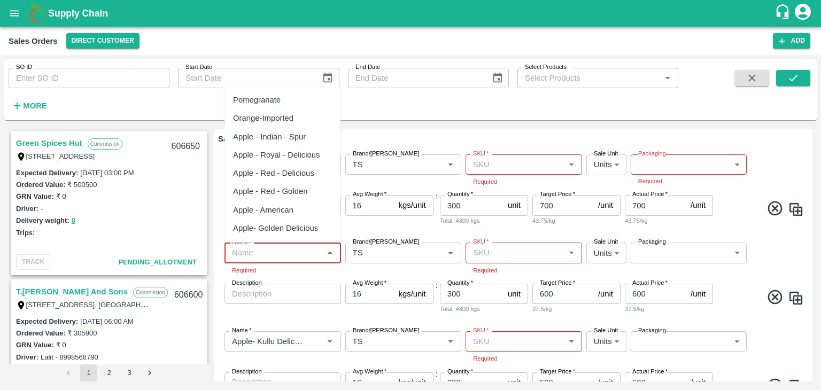
click at [260, 252] on input "Name   *" at bounding box center [274, 253] width 92 height 14
paste input "Apple- Kullu Delicious"
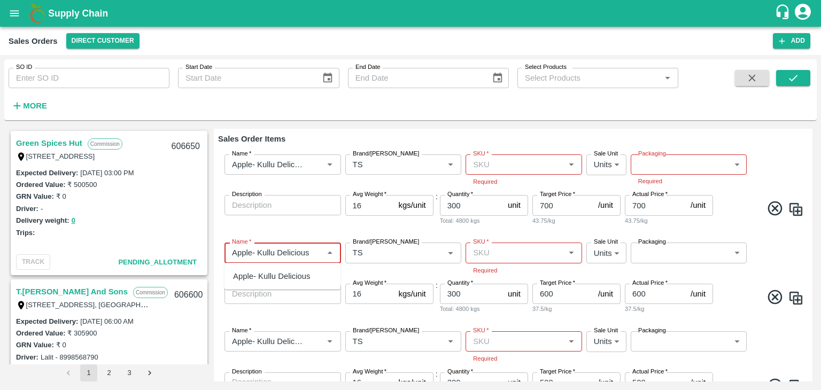
click at [279, 280] on div "Apple- Kullu Delicious" at bounding box center [271, 276] width 77 height 12
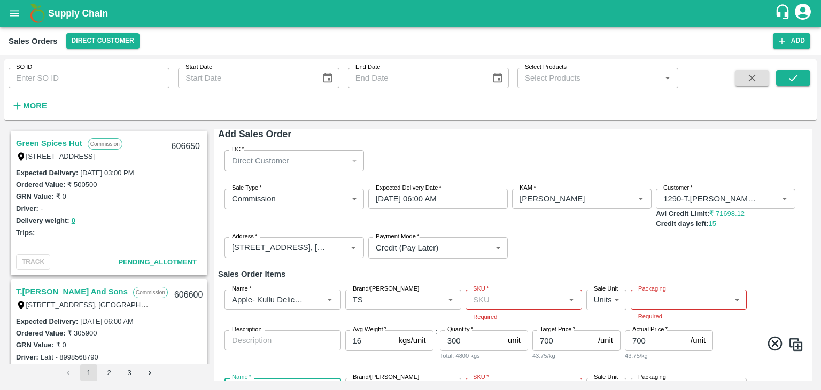
scroll to position [0, 0]
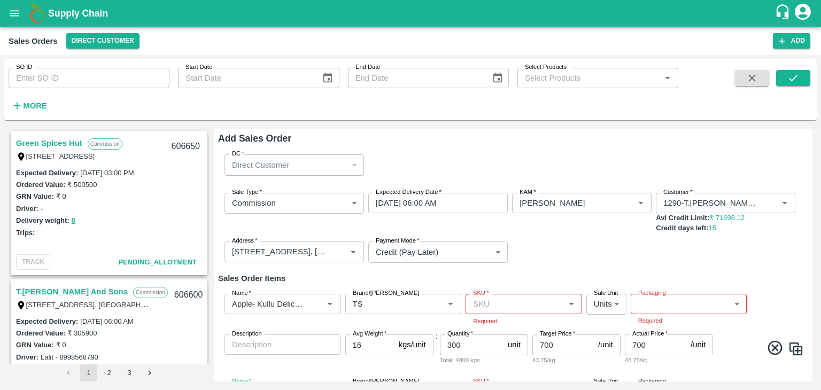
type input "Apple- Kullu Delicious"
click at [676, 272] on h6 "Sales Order Items" at bounding box center [513, 279] width 590 height 14
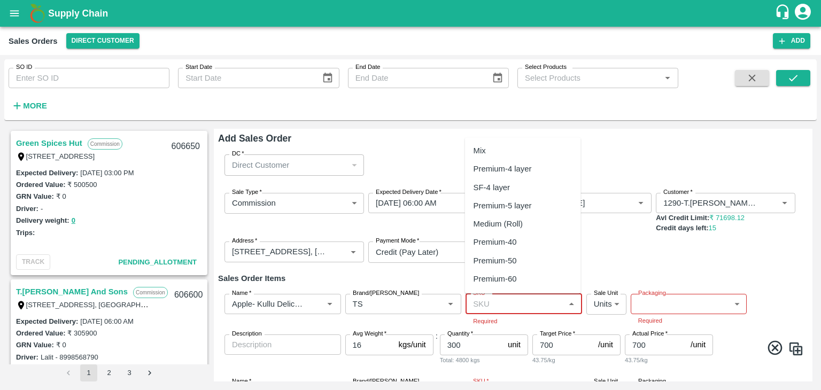
click at [493, 302] on input "SKU   *" at bounding box center [515, 304] width 92 height 14
drag, startPoint x: 580, startPoint y: 149, endPoint x: 515, endPoint y: 206, distance: 86.4
click at [515, 206] on ul "Mix Premium-4 layer SF-4 layer Premium-5 layer Medium (Roll) Premium-40 Premium…" at bounding box center [523, 215] width 116 height 156
click at [515, 206] on div "Premium-5 layer" at bounding box center [503, 206] width 58 height 12
type input "Premium-5 layer"
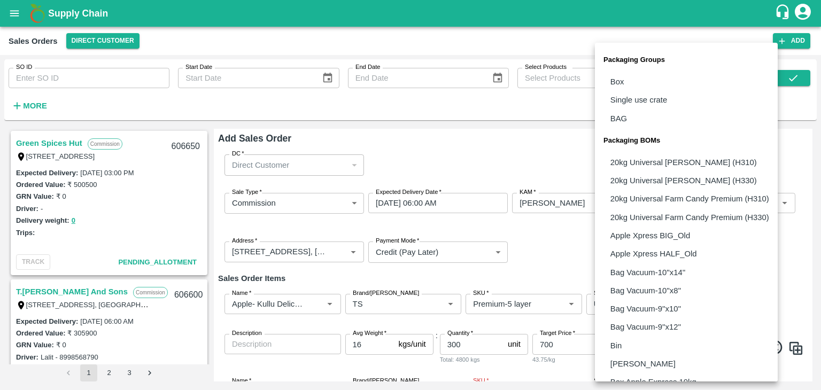
click at [676, 302] on body "Supply Chain Sales Orders Direct Customer Add SO ID SO ID Start Date Start Date…" at bounding box center [410, 195] width 821 height 390
click at [619, 78] on p "Box" at bounding box center [617, 82] width 14 height 12
type input "GRP/1"
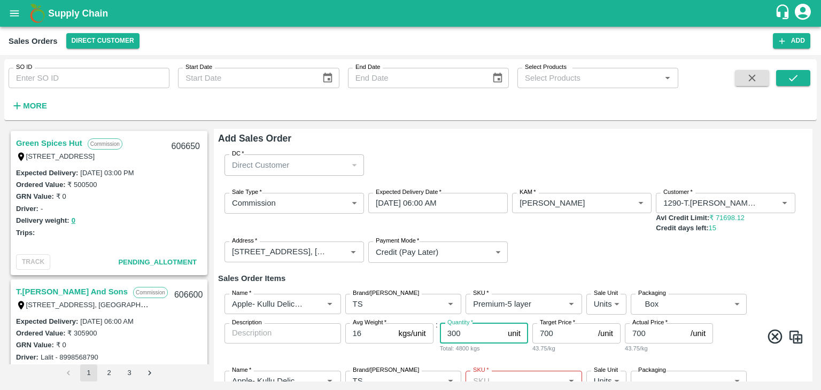
click at [468, 330] on input "300" at bounding box center [472, 333] width 64 height 20
type input "3"
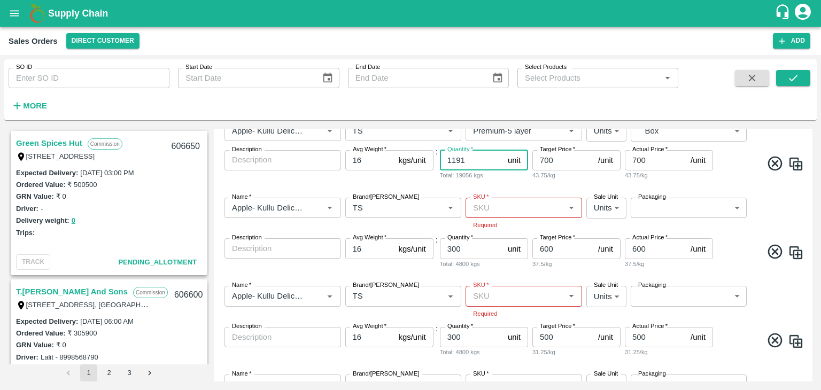
scroll to position [174, 0]
type input "1191"
click at [495, 204] on input "SKU   *" at bounding box center [515, 207] width 92 height 14
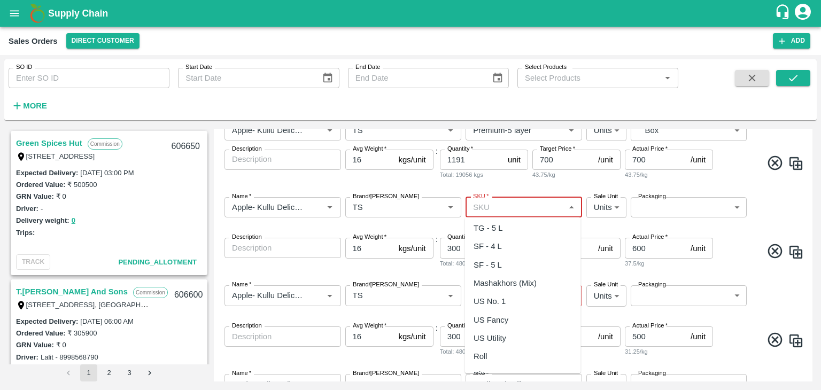
scroll to position [567, 0]
click at [485, 323] on div "Roll" at bounding box center [481, 323] width 14 height 12
type input "Roll"
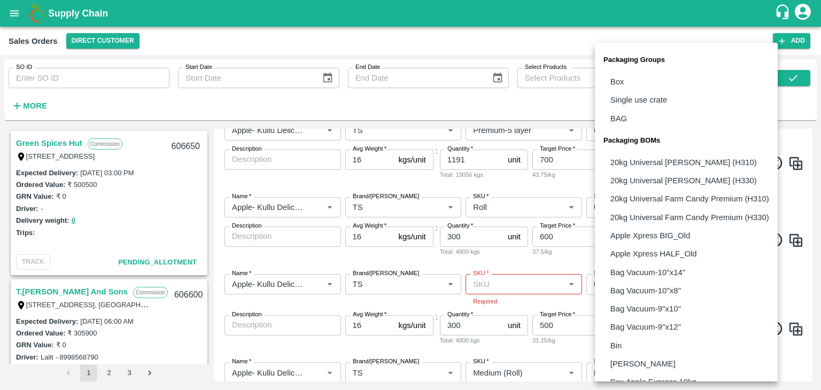
click at [647, 206] on body "Supply Chain Sales Orders Direct Customer Add SO ID SO ID Start Date Start Date…" at bounding box center [410, 195] width 821 height 390
click at [616, 81] on p "Box" at bounding box center [617, 82] width 14 height 12
type input "GRP/1"
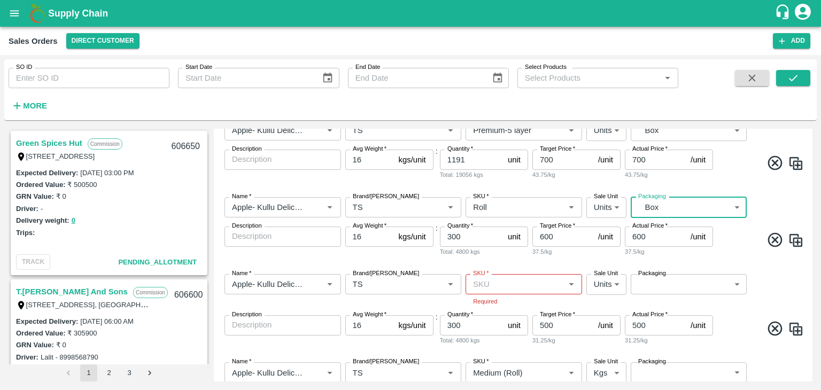
click at [468, 234] on input "300" at bounding box center [472, 237] width 64 height 20
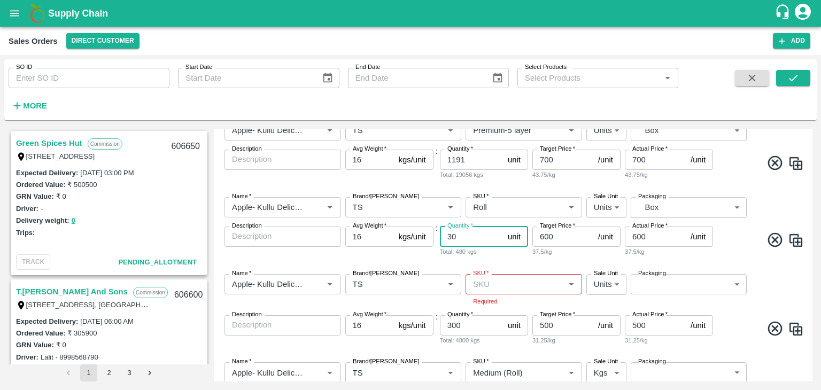
type input "3"
type input "68"
click at [773, 328] on icon at bounding box center [775, 328] width 14 height 14
type input "Medium (Roll)"
type input "1"
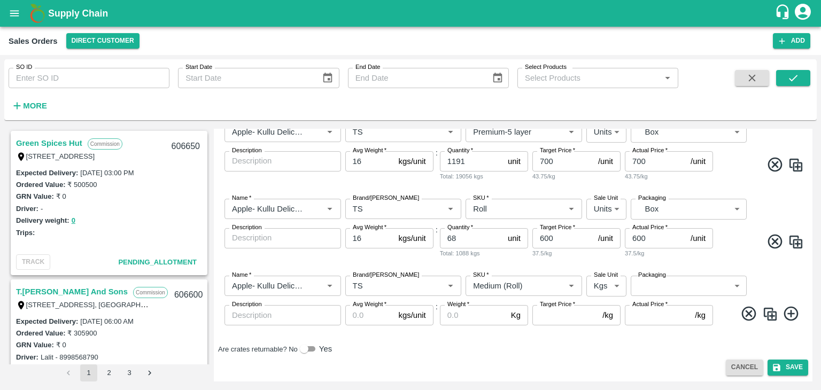
scroll to position [173, 0]
click at [746, 313] on icon at bounding box center [749, 314] width 14 height 14
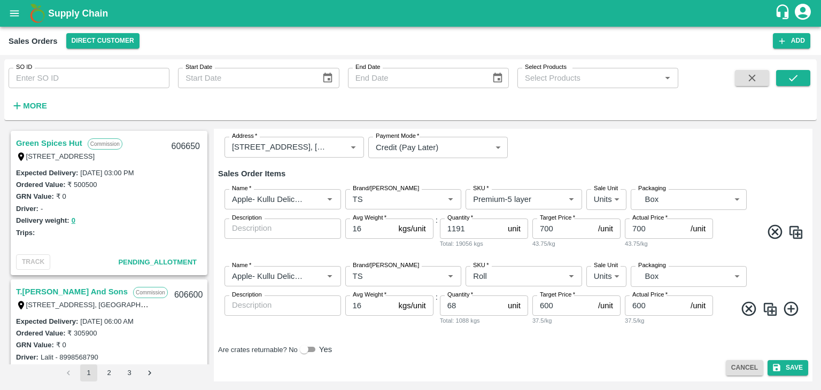
scroll to position [105, 0]
click at [544, 228] on input "700" at bounding box center [562, 229] width 61 height 20
type input "400"
click at [637, 225] on input "700" at bounding box center [655, 229] width 61 height 20
type input "400"
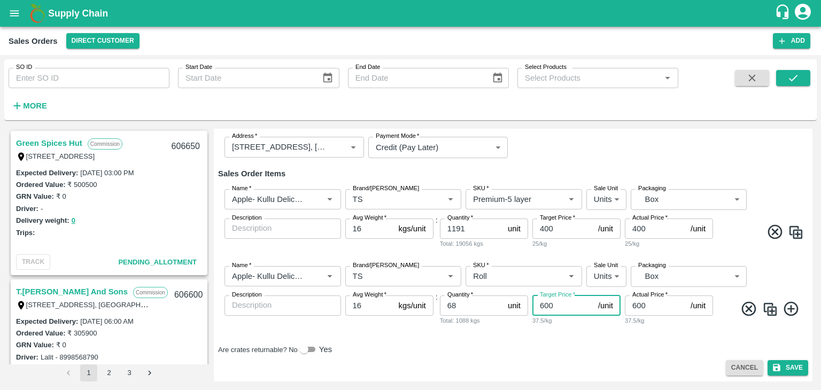
click at [544, 307] on input "600" at bounding box center [562, 306] width 61 height 20
type input "400"
click at [635, 305] on input "600" at bounding box center [655, 306] width 61 height 20
type input "400"
click at [780, 363] on button "Save" at bounding box center [788, 368] width 41 height 16
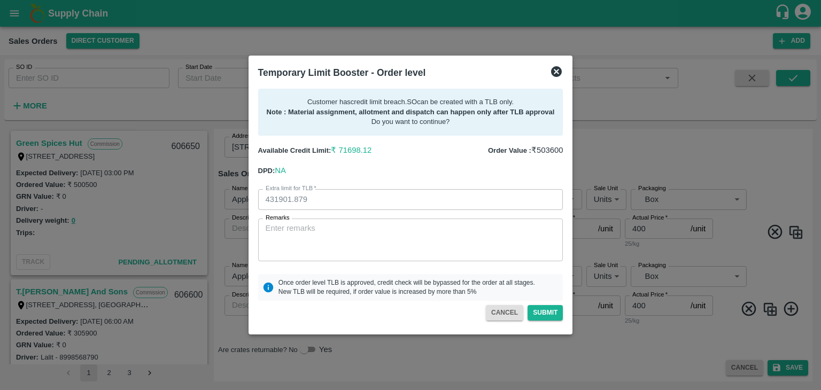
click at [556, 68] on icon at bounding box center [556, 71] width 11 height 11
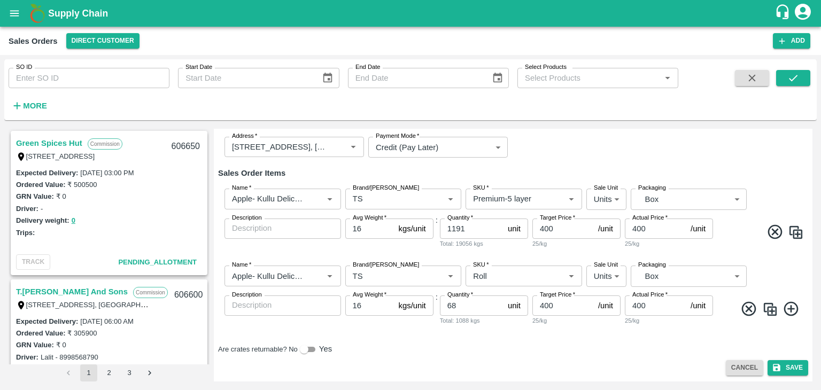
scroll to position [86, 0]
click at [781, 372] on button "Save" at bounding box center [788, 368] width 41 height 16
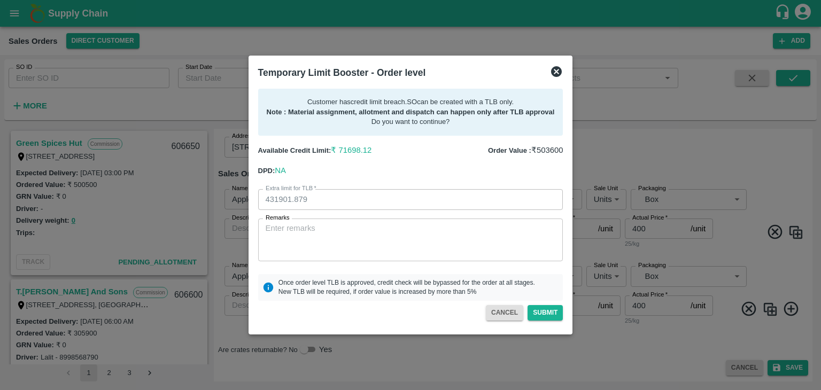
click at [370, 136] on div "Available Credit Limit: ₹ 71698.12" at bounding box center [328, 146] width 157 height 20
click at [432, 165] on div "Available Credit Limit: ₹ 71698.12 Order Value : ₹ 503600 DPD: NA" at bounding box center [407, 156] width 314 height 41
click at [609, 127] on div at bounding box center [410, 195] width 821 height 390
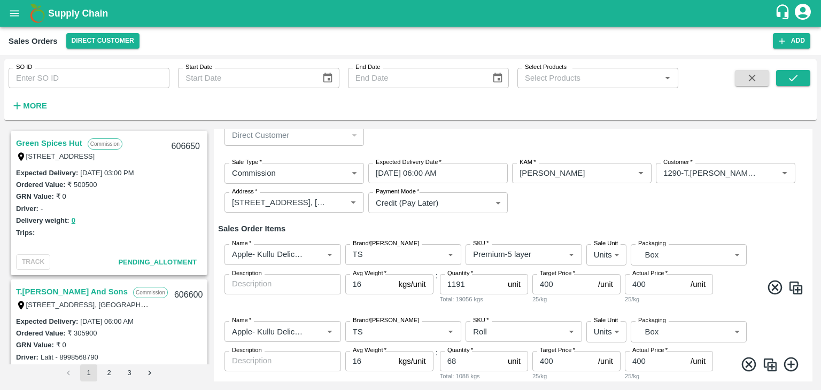
scroll to position [0, 0]
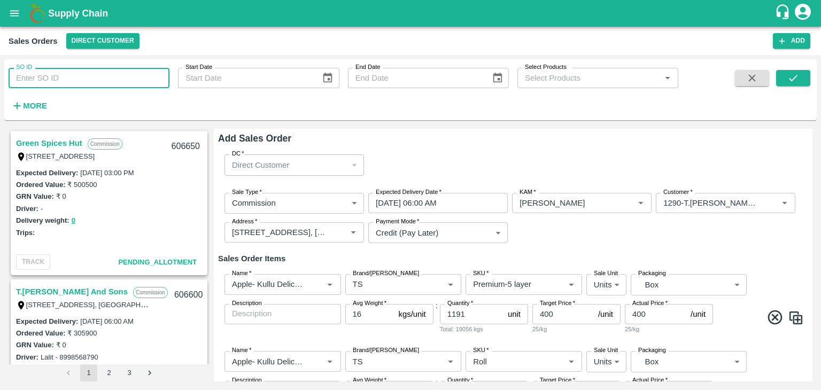
click at [60, 79] on input "SO ID" at bounding box center [89, 78] width 161 height 20
paste input "606533"
type input "606533"
click at [784, 75] on button "submit" at bounding box center [793, 78] width 34 height 16
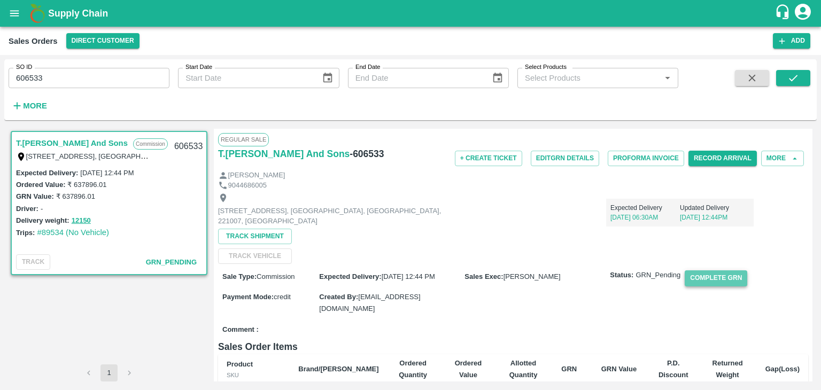
click at [721, 277] on button "Complete GRN" at bounding box center [716, 278] width 63 height 16
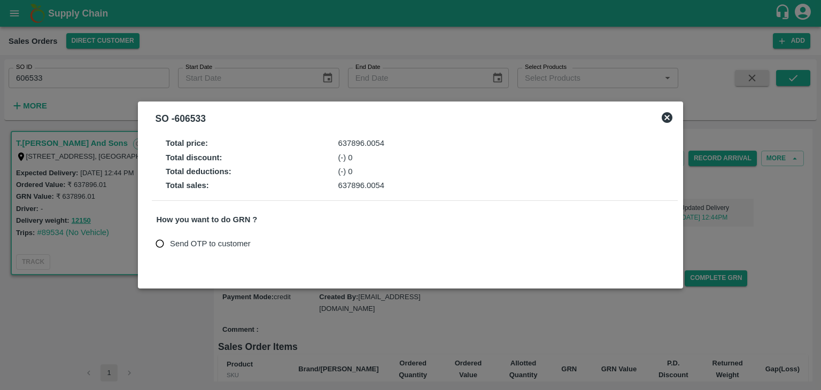
click at [162, 246] on input "Send OTP to customer" at bounding box center [160, 244] width 20 height 20
radio input "true"
click at [288, 243] on button "Send OTP" at bounding box center [281, 244] width 44 height 16
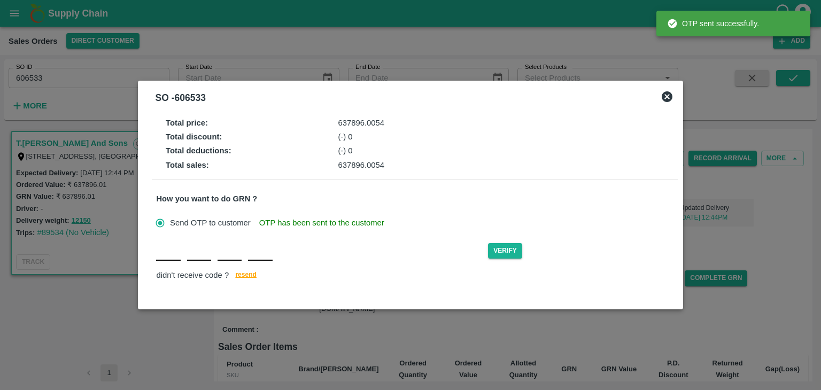
click at [160, 264] on div "Verify didn't receive code ? [GEOGRAPHIC_DATA]" at bounding box center [414, 262] width 517 height 41
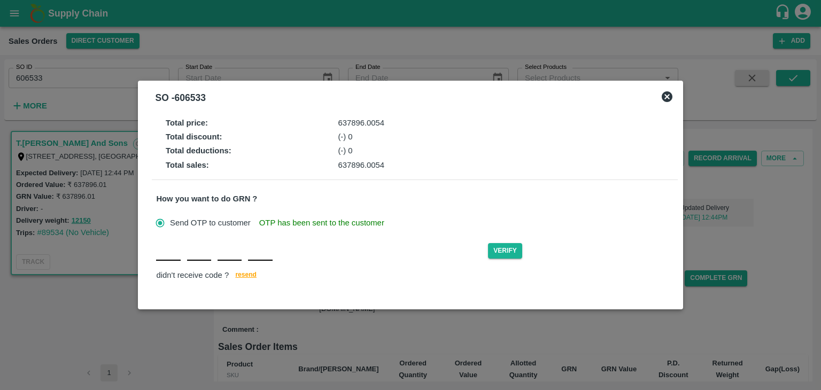
type input "A"
type input "Y"
type input "A"
type input "C"
click at [499, 251] on button "Verify" at bounding box center [505, 251] width 34 height 16
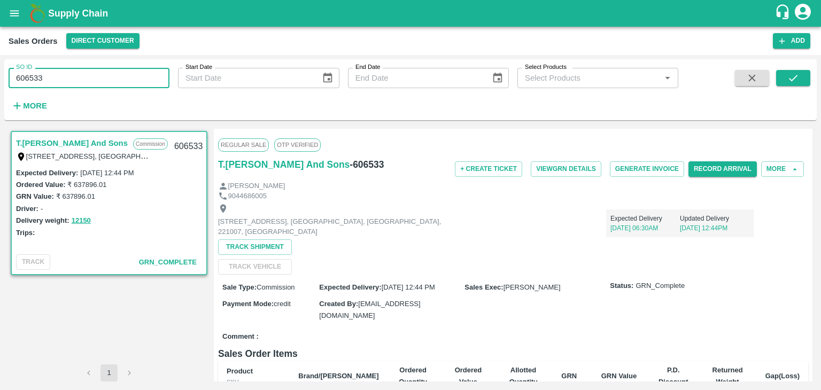
click at [60, 75] on input "606533" at bounding box center [89, 78] width 161 height 20
type input "6"
paste input "text"
type input "606541"
click at [795, 80] on icon "submit" at bounding box center [793, 78] width 12 height 12
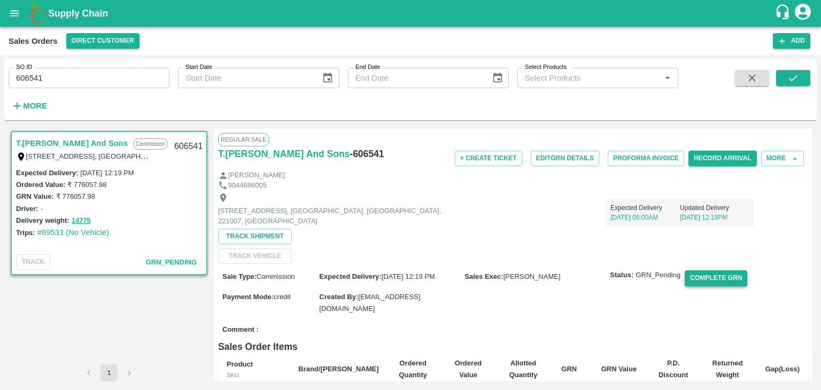
click at [716, 278] on button "Complete GRN" at bounding box center [716, 278] width 63 height 16
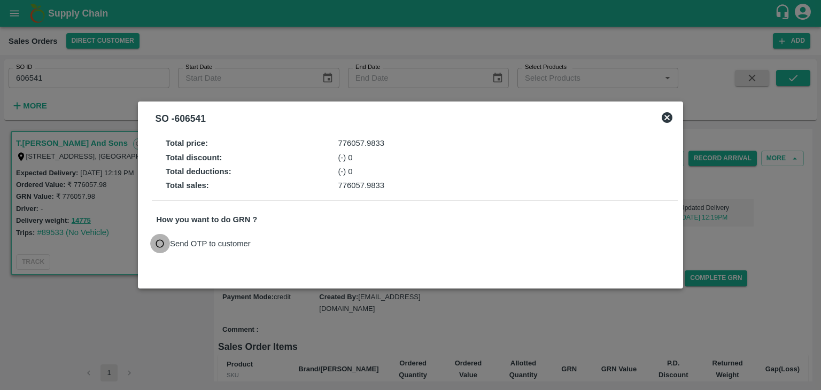
click at [159, 246] on input "Send OTP to customer" at bounding box center [160, 244] width 20 height 20
radio input "true"
click at [285, 241] on button "Send OTP" at bounding box center [281, 244] width 44 height 16
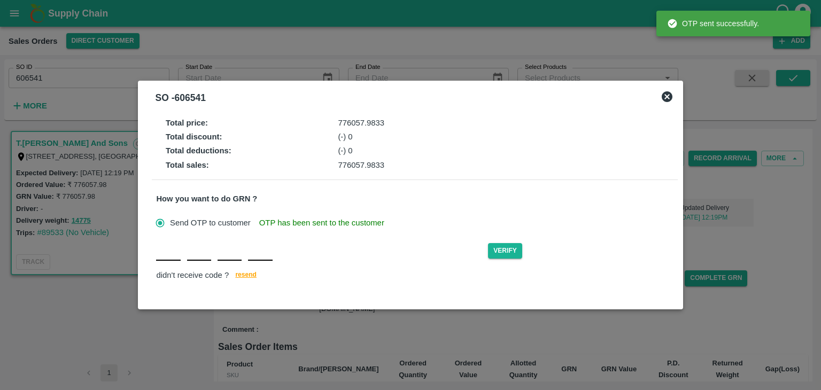
click at [167, 259] on input "text" at bounding box center [168, 251] width 24 height 19
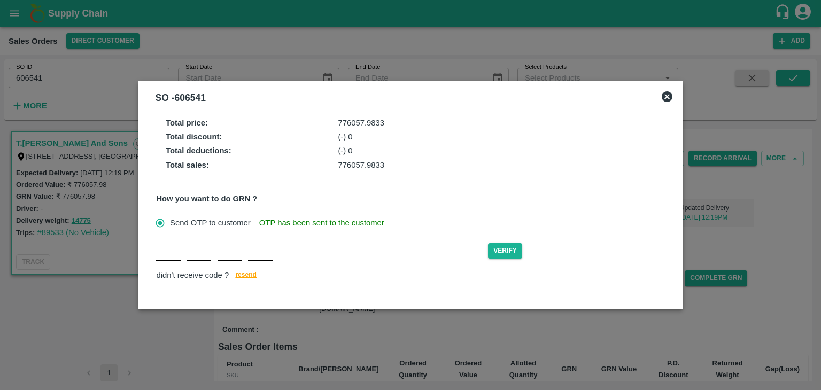
type input "G"
type input "K"
type input "N"
type input "O"
click at [505, 251] on button "Verify" at bounding box center [505, 251] width 34 height 16
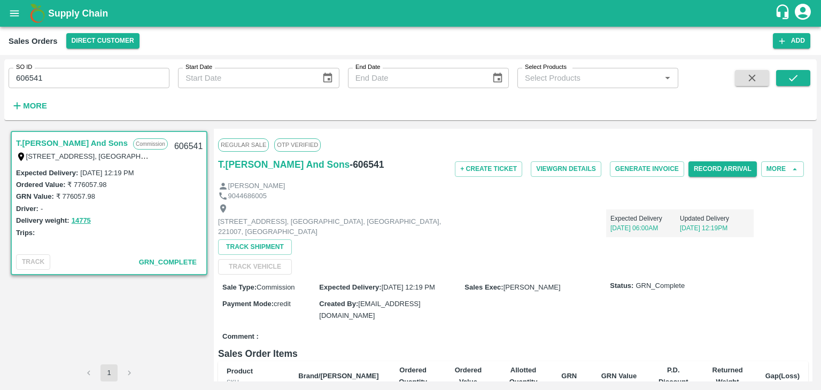
click at [801, 16] on icon "account of current user" at bounding box center [802, 11] width 19 height 19
click at [750, 56] on li "Logout" at bounding box center [777, 57] width 82 height 18
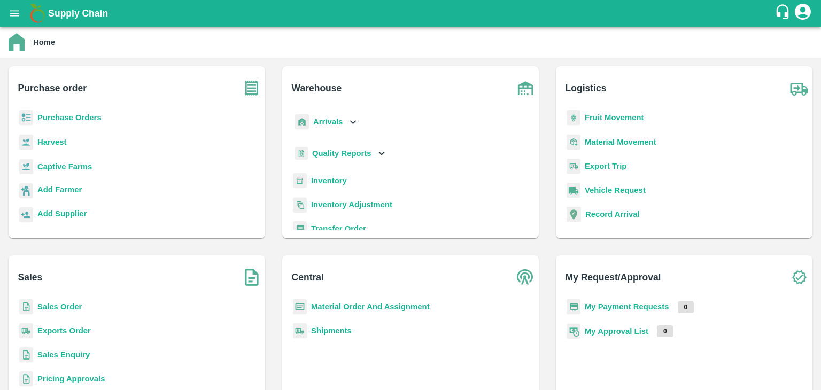
click at [515, 43] on div "Home" at bounding box center [410, 42] width 802 height 18
click at [803, 13] on icon "account of current user" at bounding box center [803, 12] width 16 height 16
click at [751, 60] on li "Logout" at bounding box center [777, 57] width 82 height 18
click at [60, 304] on b "Sales Order" at bounding box center [59, 307] width 44 height 9
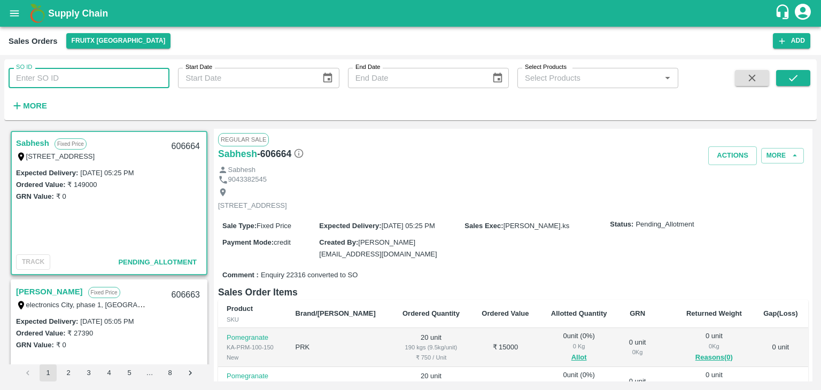
click at [75, 82] on input "SO ID" at bounding box center [89, 78] width 161 height 20
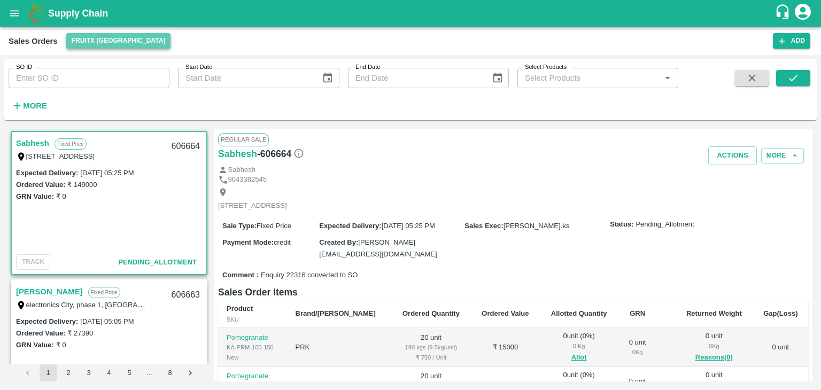
click at [118, 39] on button "FruitX [GEOGRAPHIC_DATA]" at bounding box center [118, 41] width 105 height 16
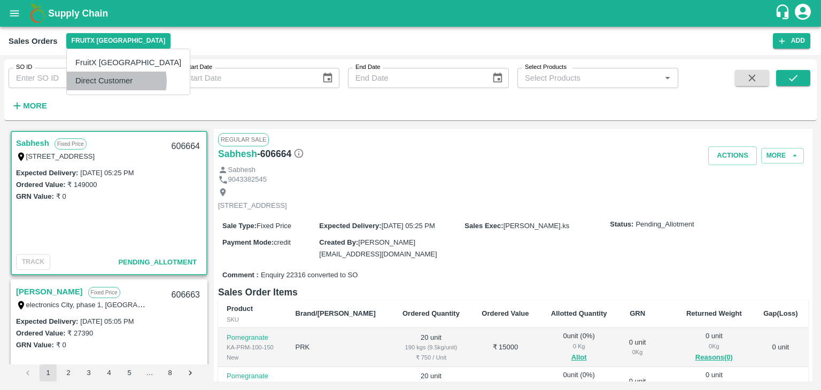
click at [116, 81] on li "Direct Customer" at bounding box center [128, 81] width 123 height 18
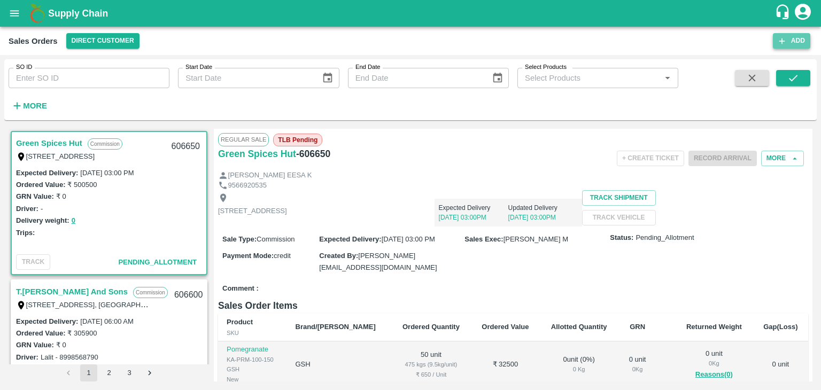
click at [797, 43] on button "Add" at bounding box center [791, 41] width 37 height 16
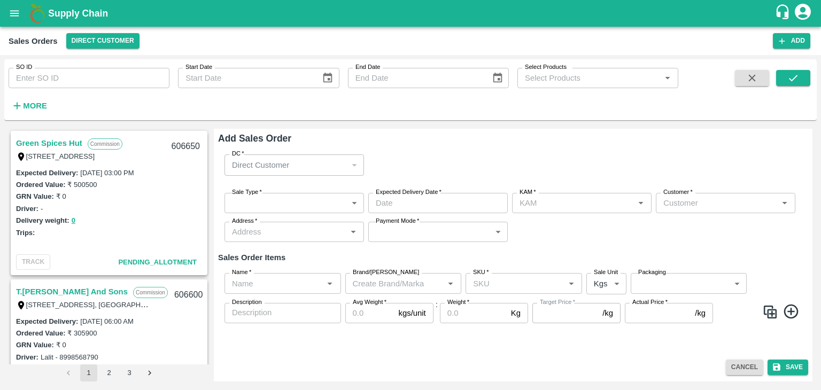
type input "[PERSON_NAME]"
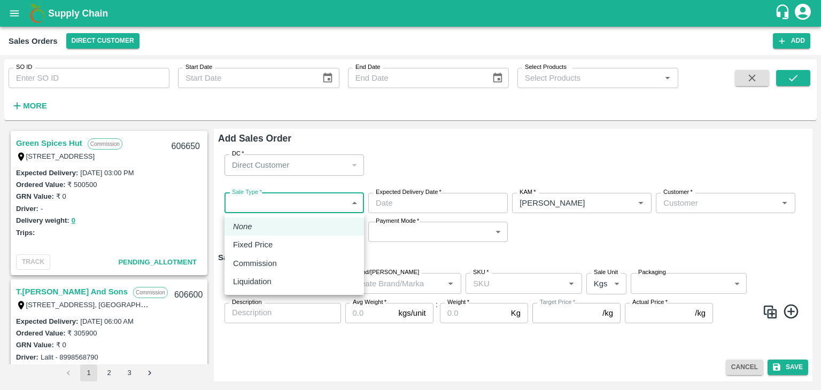
click at [354, 207] on body "Supply Chain Sales Orders Direct Customer Add SO ID SO ID Start Date Start Date…" at bounding box center [410, 195] width 821 height 390
click at [265, 268] on p "Commission" at bounding box center [255, 264] width 44 height 12
type input "2"
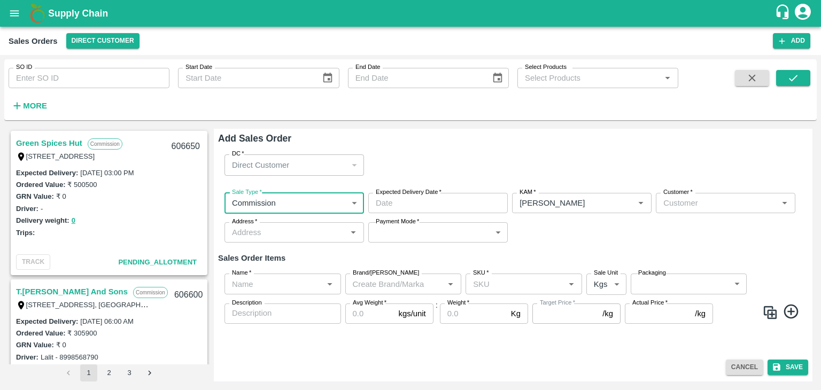
type input "DD/MM/YYYY hh:mm aa"
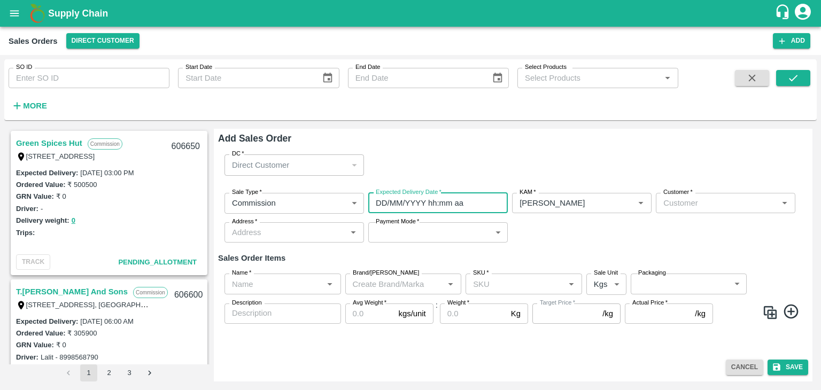
click at [417, 202] on input "DD/MM/YYYY hh:mm aa" at bounding box center [434, 203] width 132 height 20
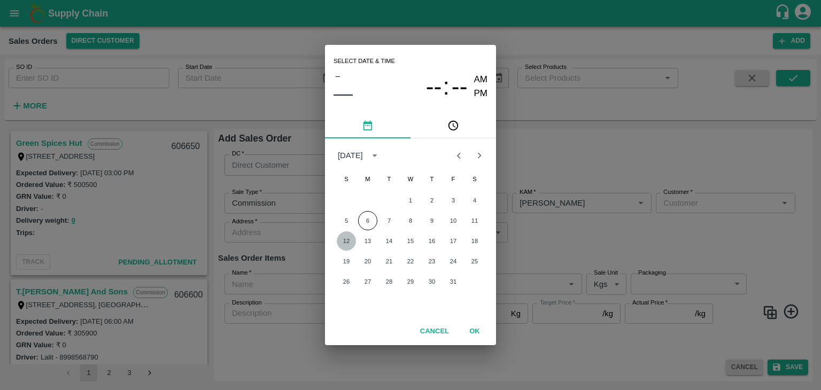
click at [346, 242] on button "12" at bounding box center [346, 240] width 19 height 19
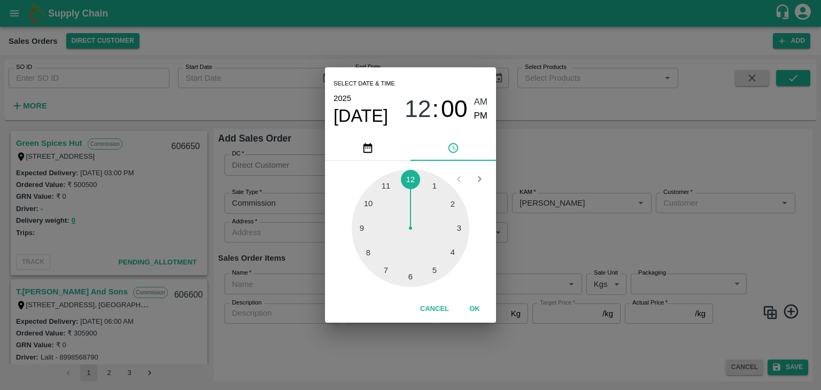
click at [415, 279] on div at bounding box center [411, 228] width 118 height 118
type input "[DATE] 06:00 AM"
click at [478, 315] on button "OK" at bounding box center [475, 309] width 34 height 19
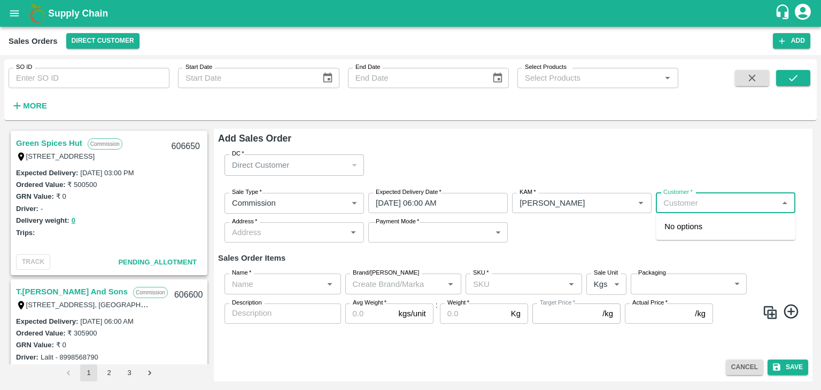
click at [700, 202] on input "Customer   *" at bounding box center [716, 203] width 115 height 14
click at [716, 228] on p "T.[PERSON_NAME] And Sons" at bounding box center [717, 227] width 107 height 12
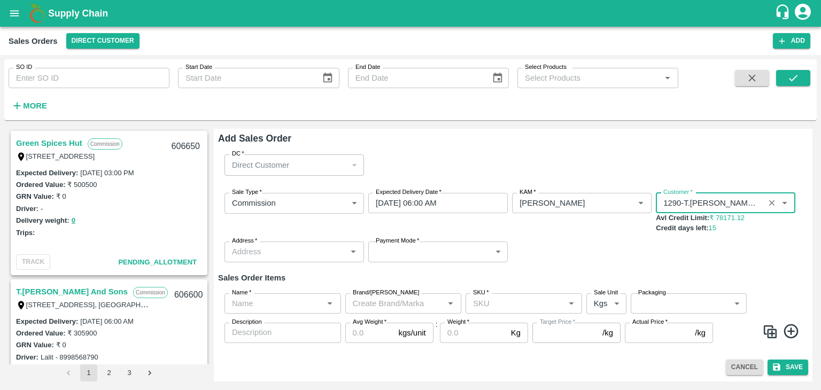
type input "1290-T.[PERSON_NAME] And Sons"
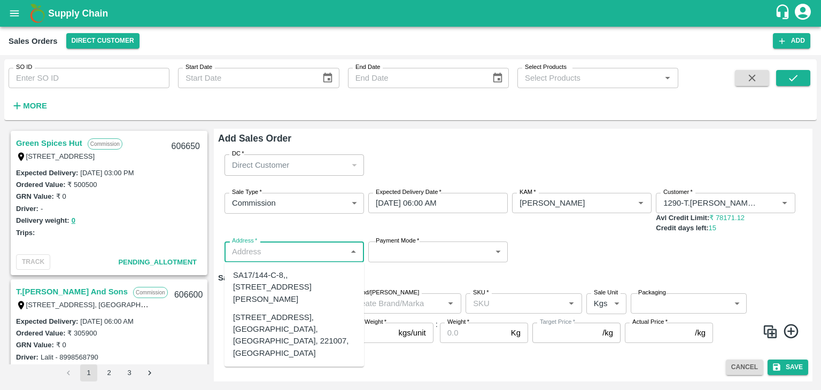
click at [295, 249] on input "Address   *" at bounding box center [285, 252] width 115 height 14
click at [290, 339] on div "[STREET_ADDRESS], [GEOGRAPHIC_DATA], [GEOGRAPHIC_DATA], 221007, [GEOGRAPHIC_DAT…" at bounding box center [294, 336] width 122 height 48
type input "[STREET_ADDRESS], [GEOGRAPHIC_DATA], [GEOGRAPHIC_DATA], 221007, [GEOGRAPHIC_DAT…"
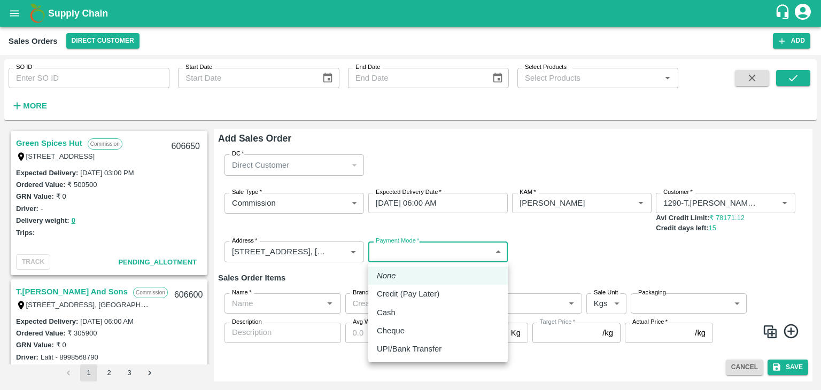
click at [413, 255] on body "Supply Chain Sales Orders Direct Customer Add SO ID SO ID Start Date Start Date…" at bounding box center [410, 195] width 821 height 390
click at [410, 296] on p "Credit (Pay Later)" at bounding box center [408, 294] width 63 height 12
type input "credit"
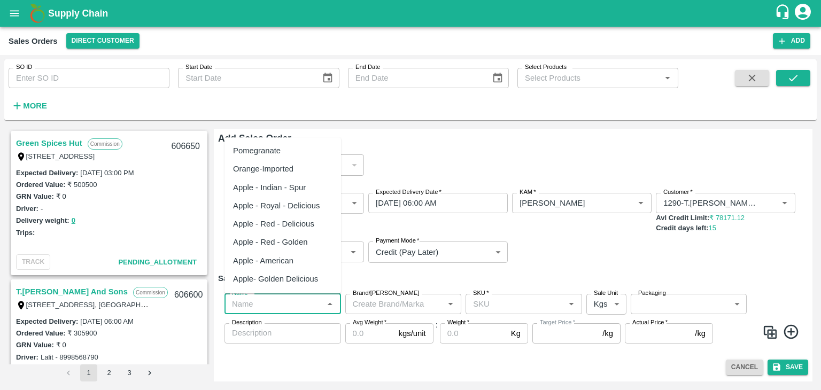
click at [294, 308] on input "Name   *" at bounding box center [274, 304] width 92 height 14
click at [269, 223] on div "Apple- Kullu Delicious" at bounding box center [271, 225] width 77 height 12
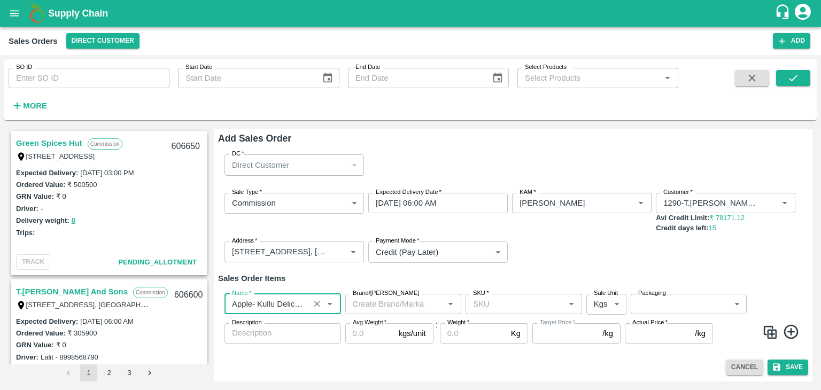
type input "Apple- Kullu Delicious"
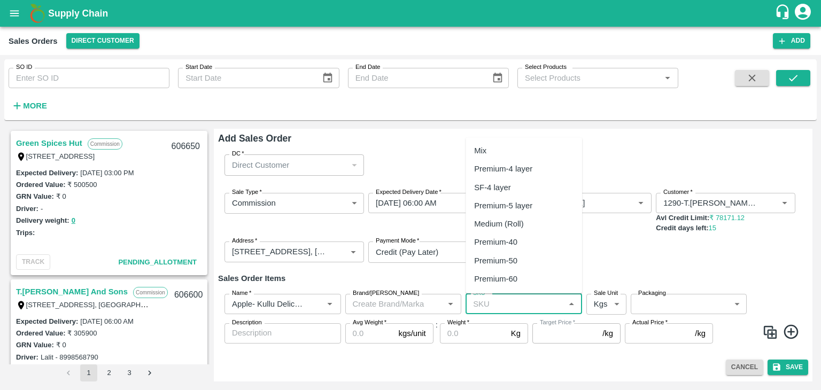
click at [500, 300] on input "SKU   *" at bounding box center [515, 304] width 92 height 14
click at [519, 208] on div "Premium-5 layer" at bounding box center [503, 206] width 58 height 12
type input "Premium-5 layer"
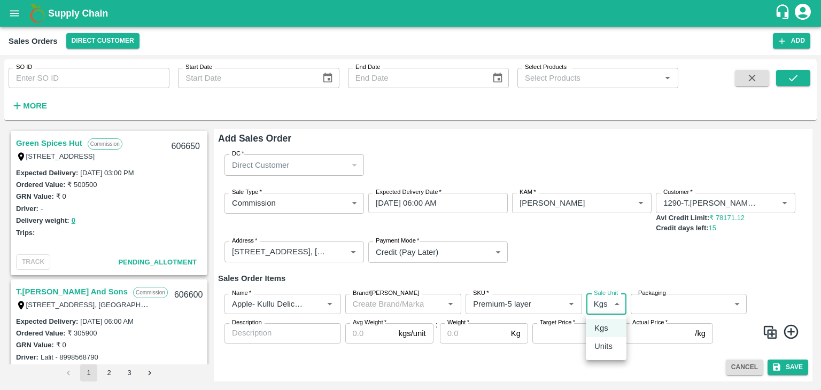
click at [615, 305] on body "Supply Chain Sales Orders Direct Customer Add SO ID SO ID Start Date Start Date…" at bounding box center [410, 195] width 821 height 390
click at [598, 345] on p "Units" at bounding box center [603, 346] width 18 height 12
type input "2"
click at [713, 299] on body "Supply Chain Sales Orders Direct Customer Add SO ID SO ID Start Date Start Date…" at bounding box center [410, 195] width 821 height 390
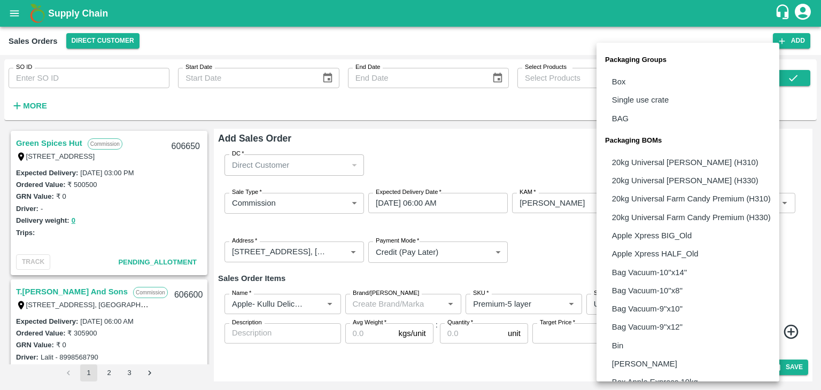
click at [626, 81] on li "Box" at bounding box center [687, 82] width 183 height 18
type input "GRP/1"
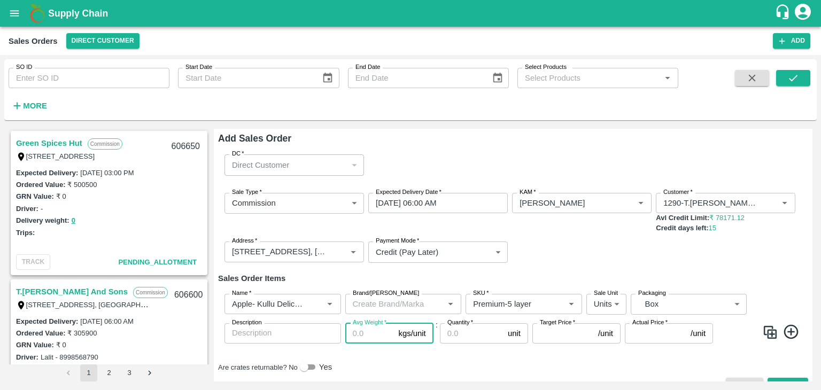
click at [367, 338] on input "Avg Weight   *" at bounding box center [369, 333] width 49 height 20
type input "16"
click at [460, 334] on input "Quantity   *" at bounding box center [472, 333] width 64 height 20
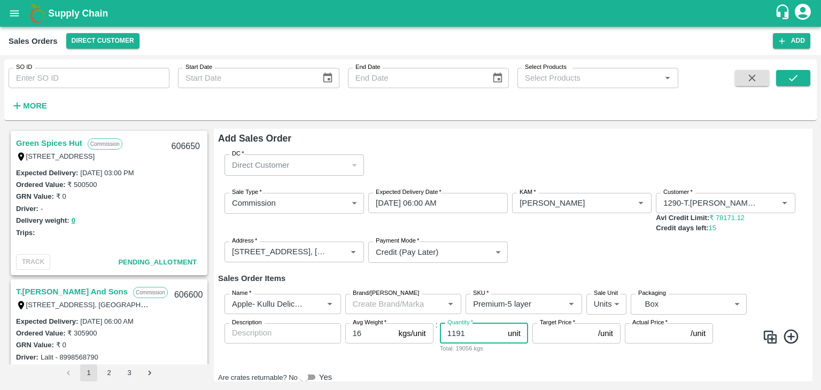
type input "1191"
click at [555, 335] on input "Target Price   *" at bounding box center [562, 333] width 61 height 20
click at [792, 337] on icon at bounding box center [791, 338] width 14 height 14
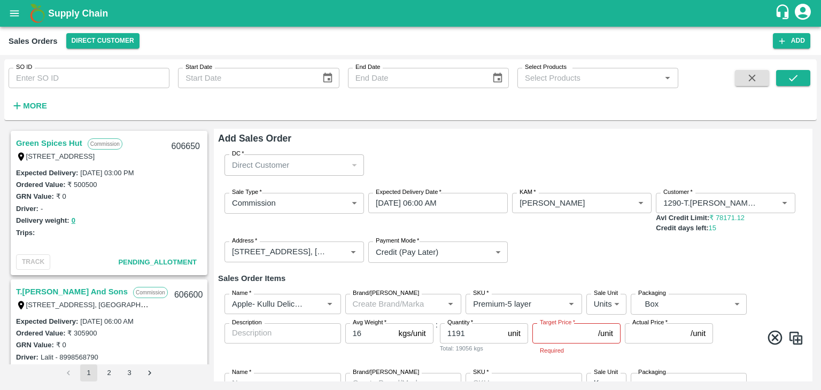
click at [797, 340] on img at bounding box center [796, 338] width 16 height 16
type input "Apple- Kullu Delicious"
type input "Premium-5 layer"
type input "2"
type input "GRP/1"
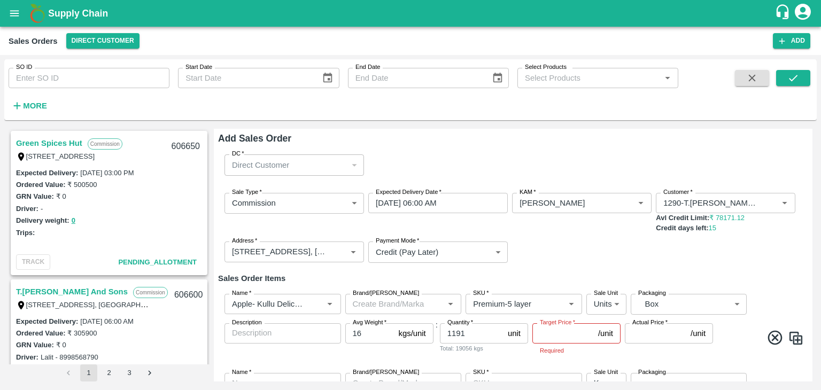
type input "16"
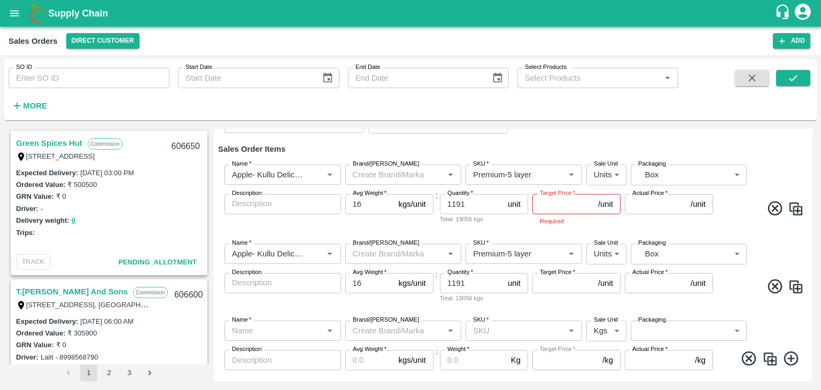
scroll to position [175, 0]
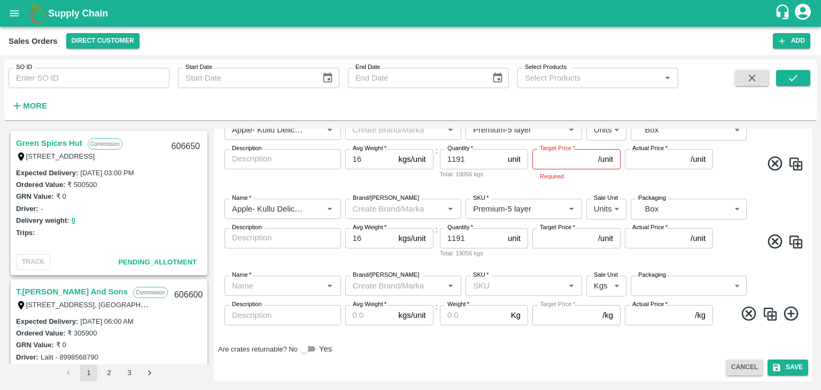
click at [751, 313] on icon at bounding box center [749, 314] width 18 height 18
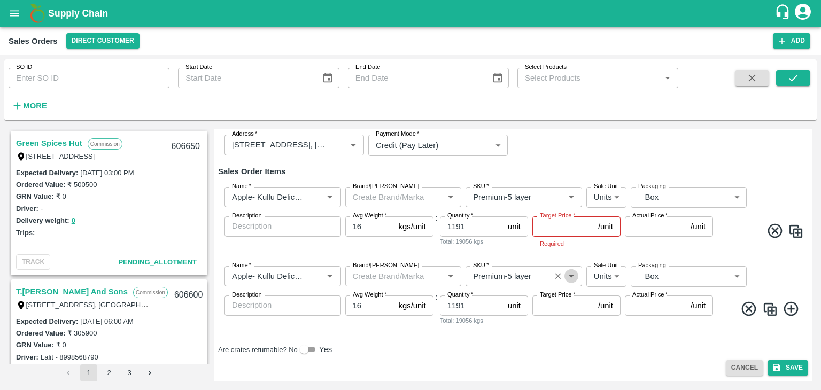
click at [570, 275] on icon "Open" at bounding box center [571, 276] width 5 height 3
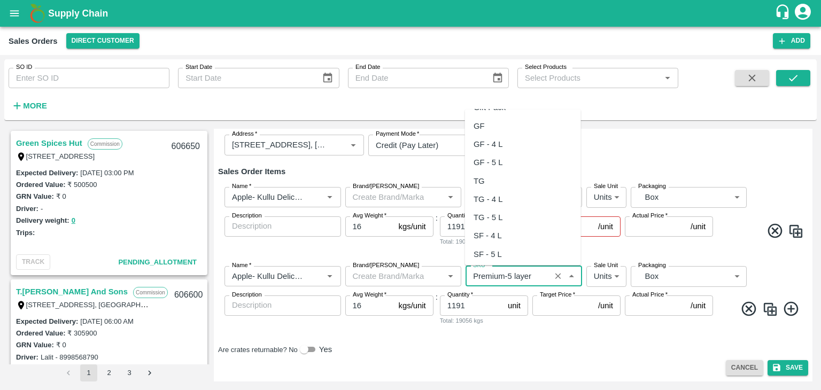
scroll to position [585, 0]
click at [497, 193] on div "Roll" at bounding box center [523, 197] width 116 height 18
type input "Roll"
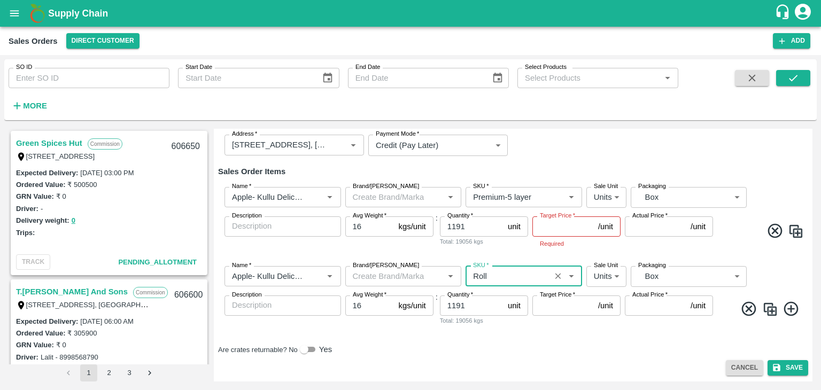
click at [470, 303] on input "1191" at bounding box center [472, 306] width 64 height 20
type input "1"
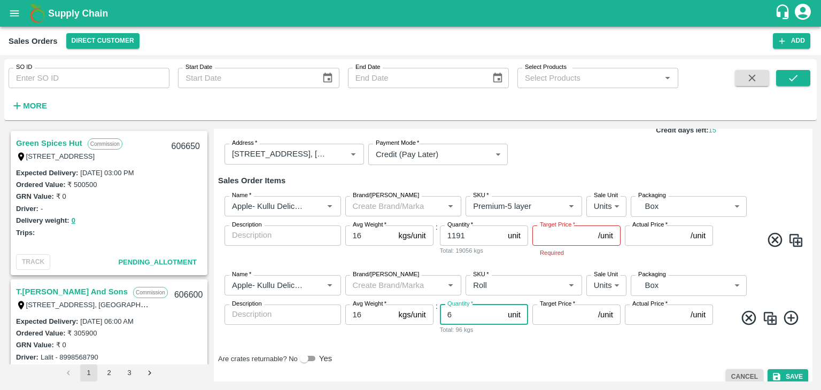
scroll to position [107, 0]
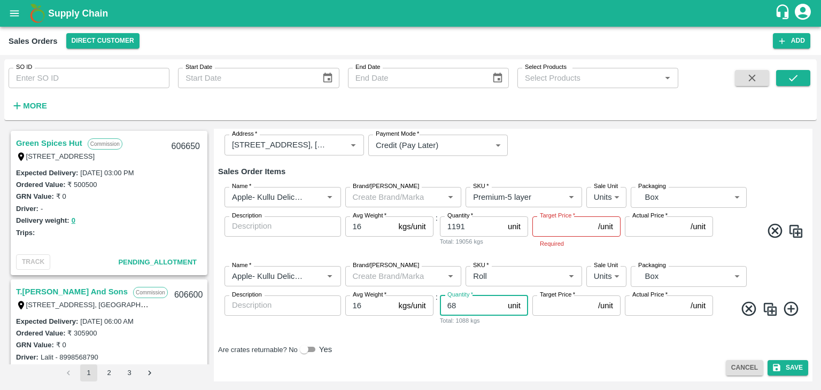
type input "68"
click at [557, 312] on input "Target Price   *" at bounding box center [562, 306] width 61 height 20
click at [539, 223] on input "Target Price   *" at bounding box center [562, 226] width 61 height 20
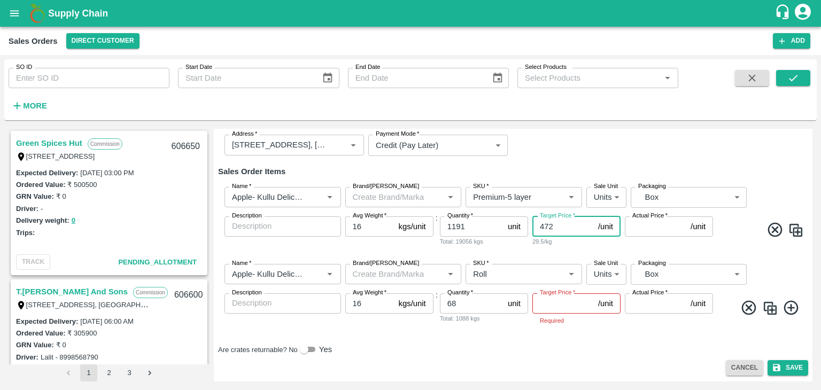
type input "472"
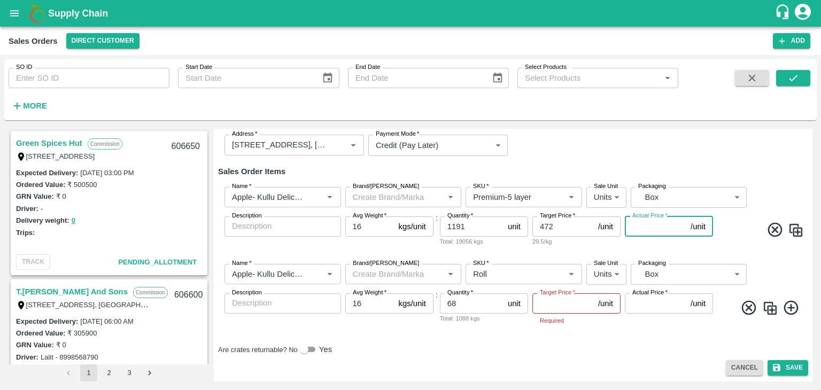
click at [645, 227] on input "Actual Price   *" at bounding box center [655, 226] width 61 height 20
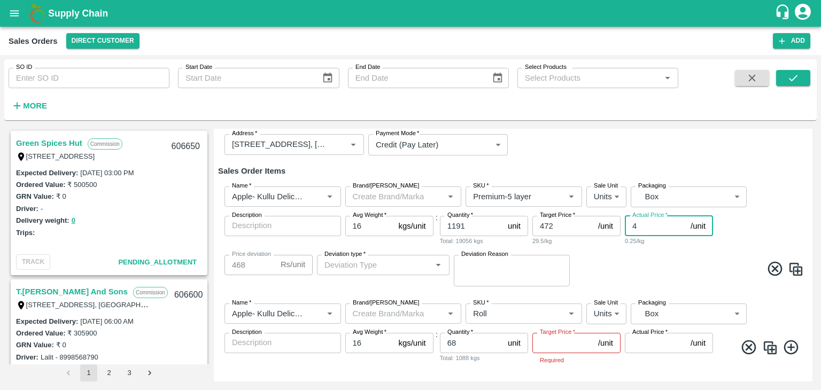
type input "47"
type input "425"
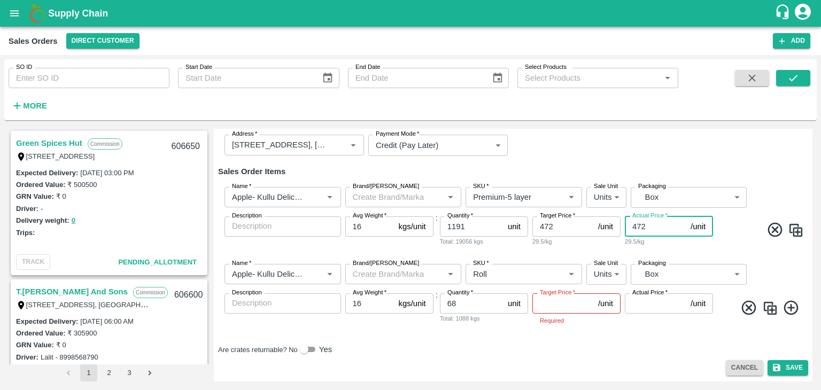
type input "472"
click at [556, 303] on input "Target Price   *" at bounding box center [562, 303] width 61 height 20
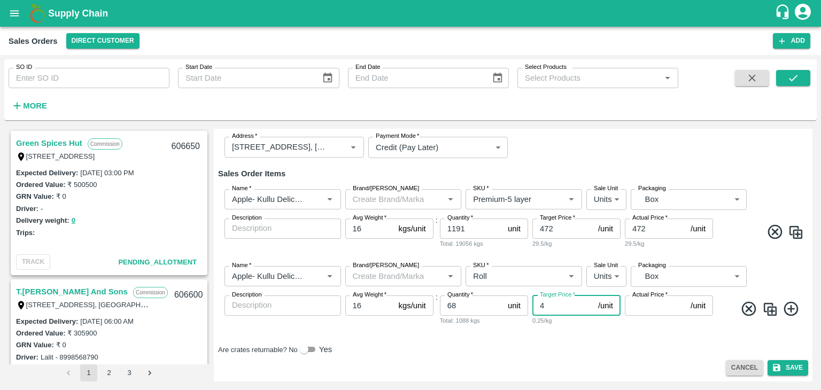
scroll to position [105, 0]
type input "400"
click at [639, 305] on input "Actual Price   *" at bounding box center [655, 306] width 61 height 20
type input "400"
click at [786, 366] on button "Save" at bounding box center [788, 368] width 41 height 16
